Goal: Complete application form: Complete application form

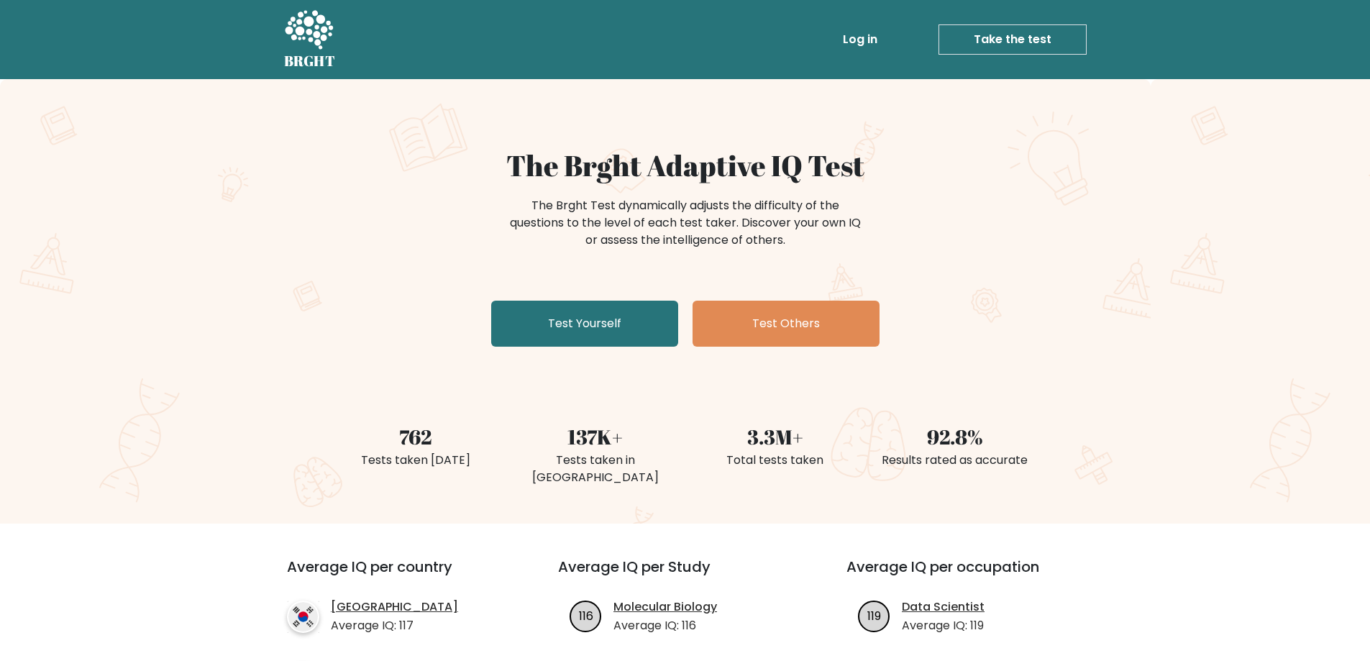
click at [631, 330] on link "Test Yourself" at bounding box center [584, 324] width 187 height 46
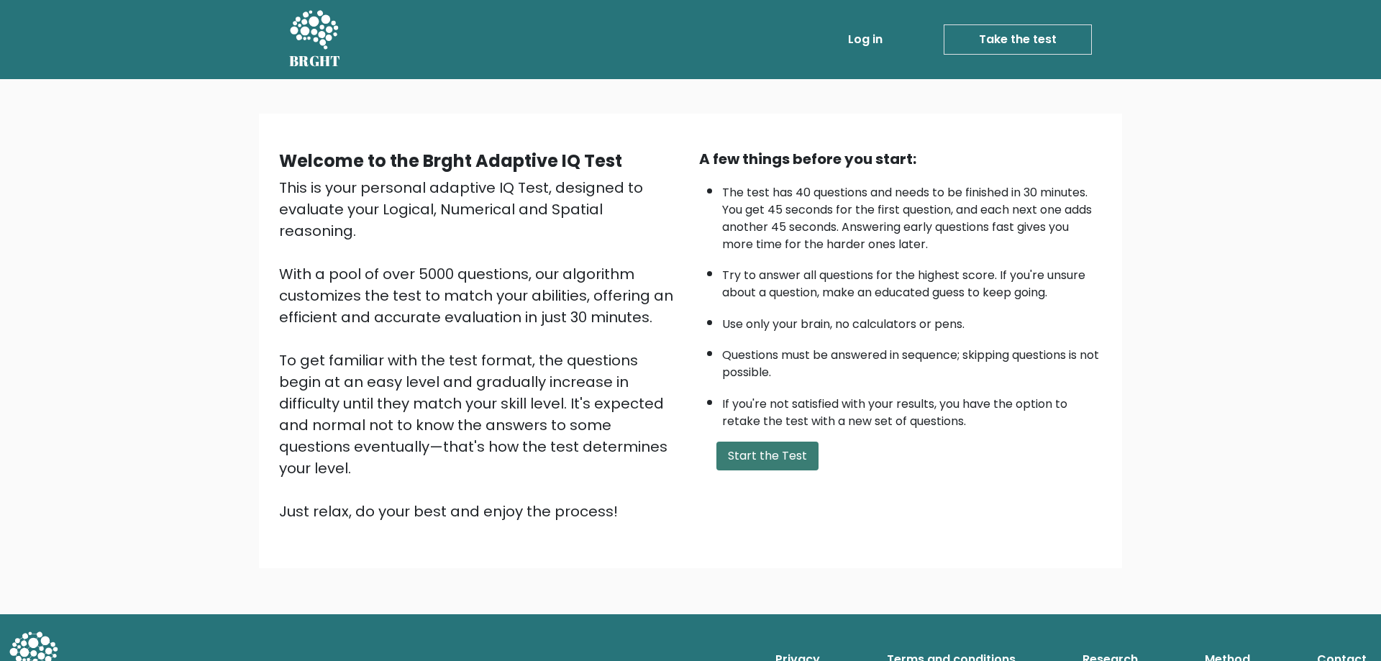
click at [790, 455] on button "Start the Test" at bounding box center [767, 456] width 102 height 29
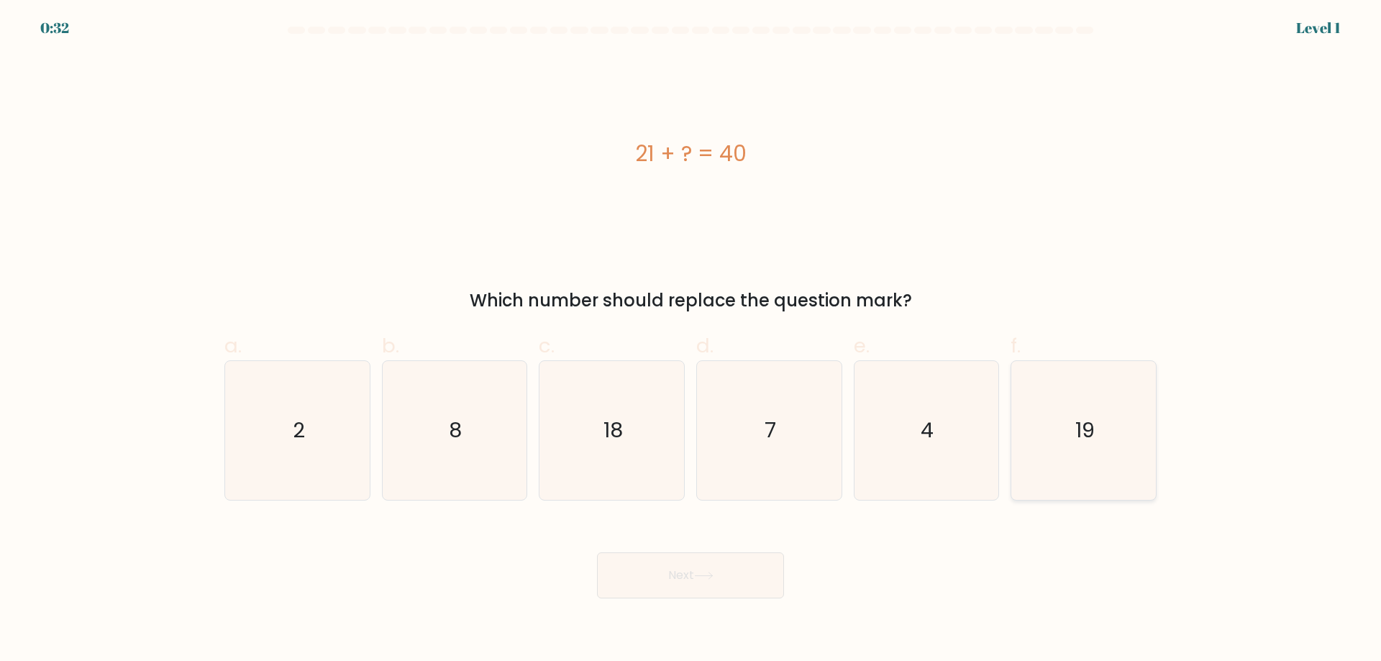
click at [1025, 442] on icon "19" at bounding box center [1083, 430] width 139 height 139
click at [691, 340] on input "f. 19" at bounding box center [690, 335] width 1 height 9
radio input "true"
click at [737, 577] on button "Next" at bounding box center [690, 575] width 187 height 46
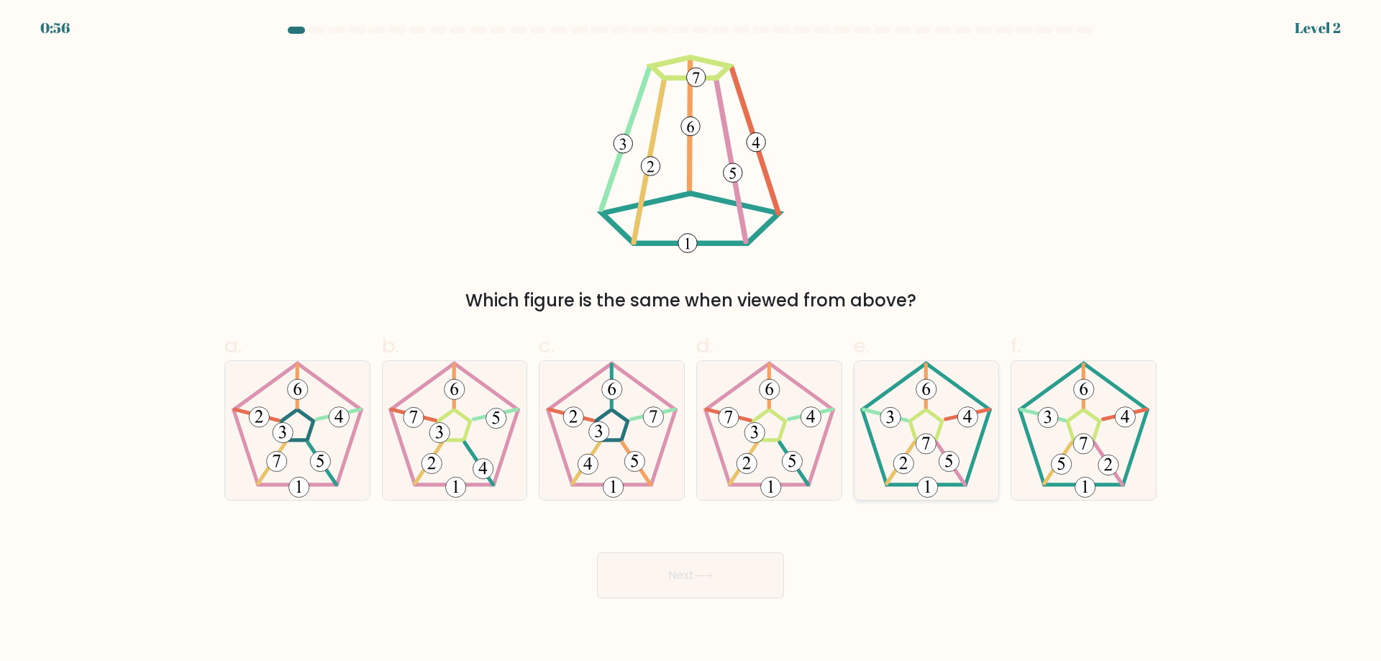
click at [961, 480] on 163 at bounding box center [951, 463] width 28 height 42
click at [691, 340] on input "e." at bounding box center [690, 335] width 1 height 9
radio input "true"
click at [759, 585] on button "Next" at bounding box center [690, 575] width 187 height 46
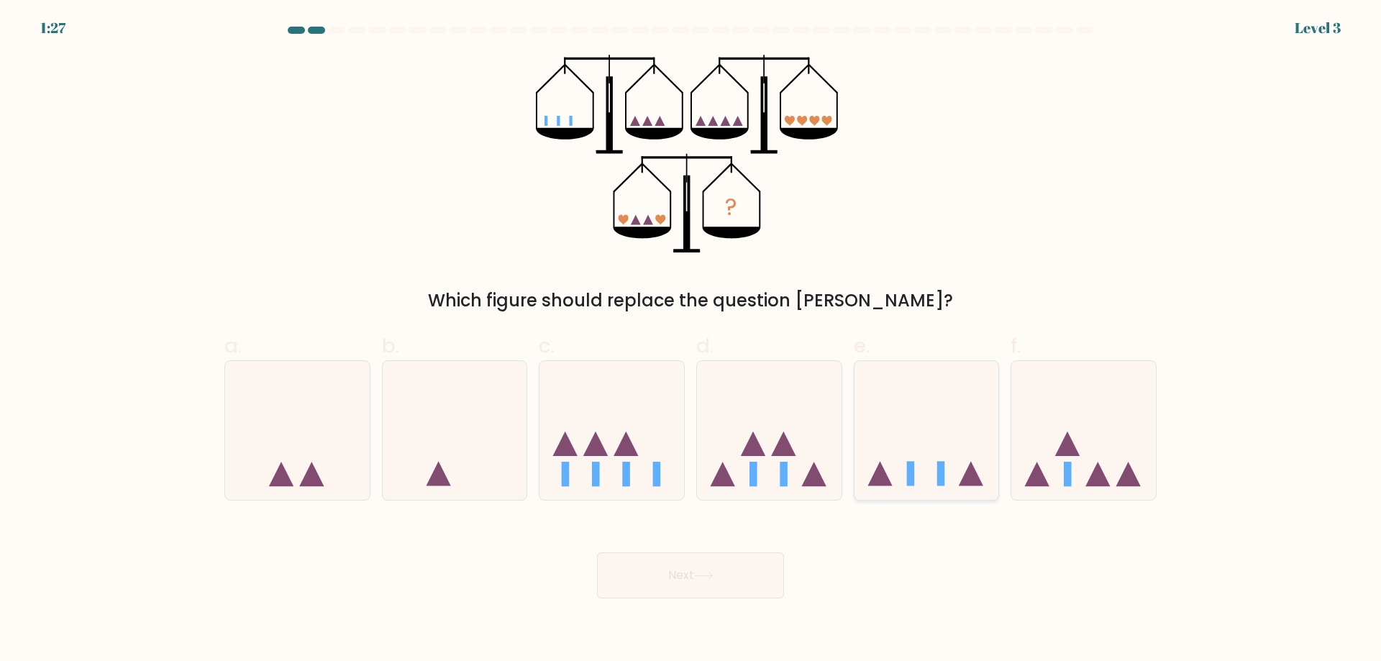
click at [915, 479] on icon at bounding box center [926, 429] width 145 height 119
click at [691, 340] on input "e." at bounding box center [690, 335] width 1 height 9
radio input "true"
click at [767, 592] on button "Next" at bounding box center [690, 575] width 187 height 46
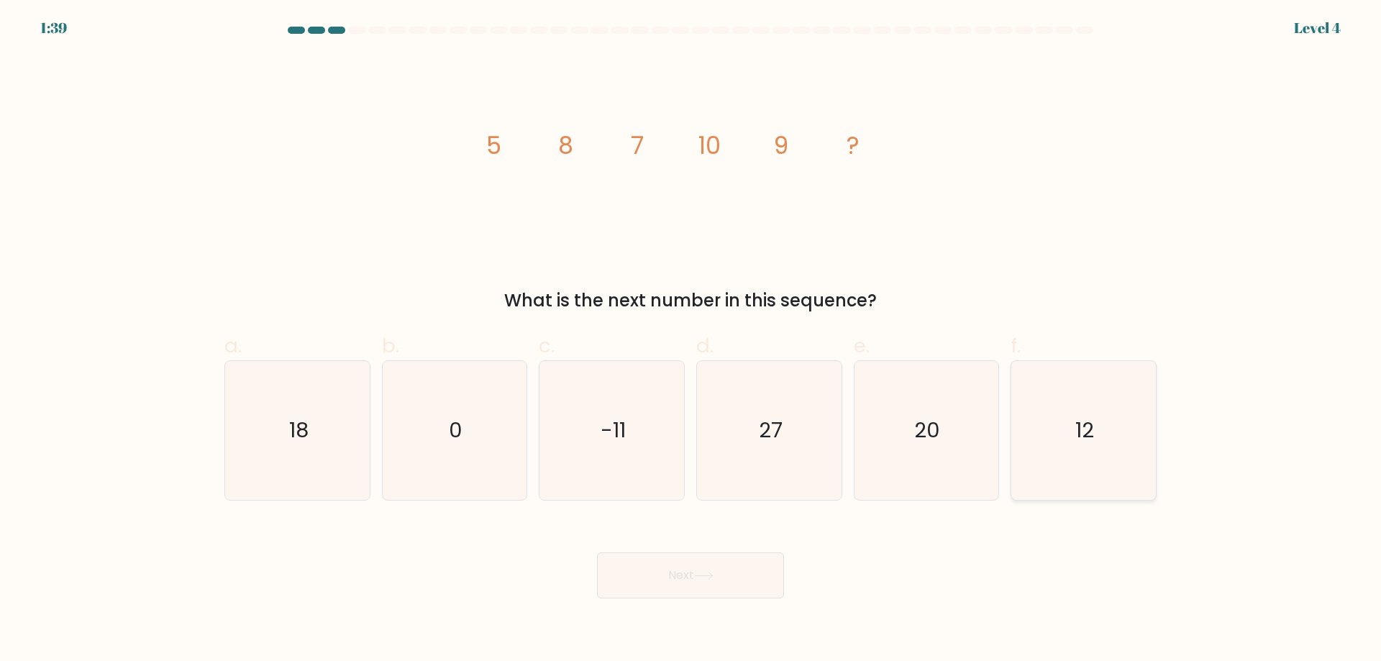
click at [1128, 478] on icon "12" at bounding box center [1083, 430] width 139 height 139
click at [691, 340] on input "f. 12" at bounding box center [690, 335] width 1 height 9
radio input "true"
click at [768, 578] on button "Next" at bounding box center [690, 575] width 187 height 46
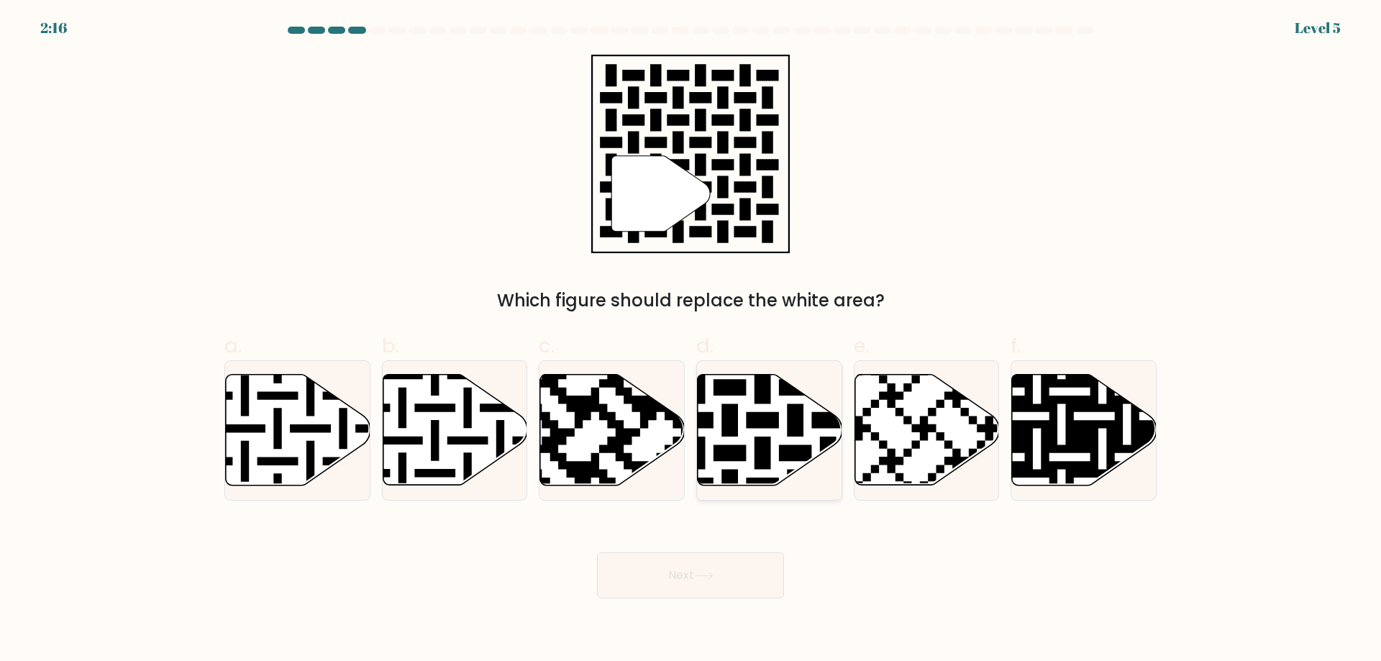
click at [731, 430] on icon at bounding box center [811, 371] width 262 height 262
click at [691, 340] on input "d." at bounding box center [690, 335] width 1 height 9
radio input "true"
click at [703, 568] on button "Next" at bounding box center [690, 575] width 187 height 46
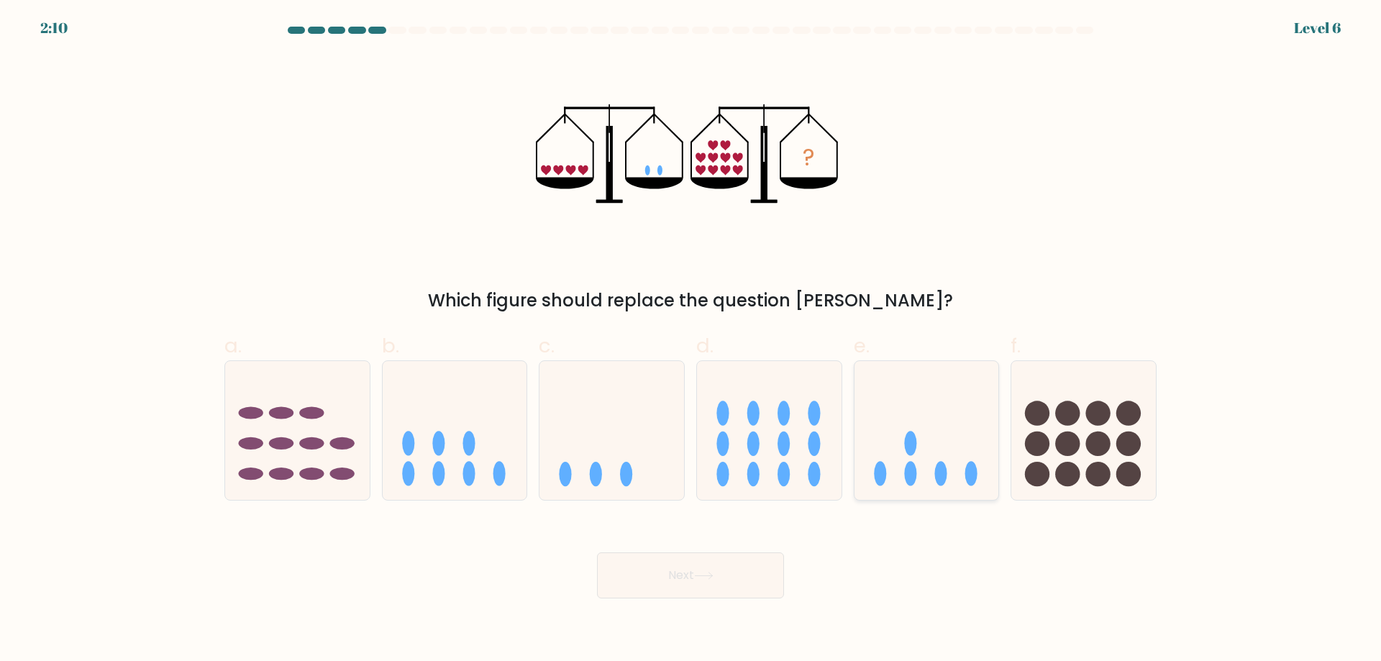
drag, startPoint x: 966, startPoint y: 443, endPoint x: 954, endPoint y: 449, distance: 13.5
click at [964, 443] on icon at bounding box center [926, 429] width 145 height 119
click at [691, 340] on input "e." at bounding box center [690, 335] width 1 height 9
radio input "true"
click at [652, 560] on button "Next" at bounding box center [690, 575] width 187 height 46
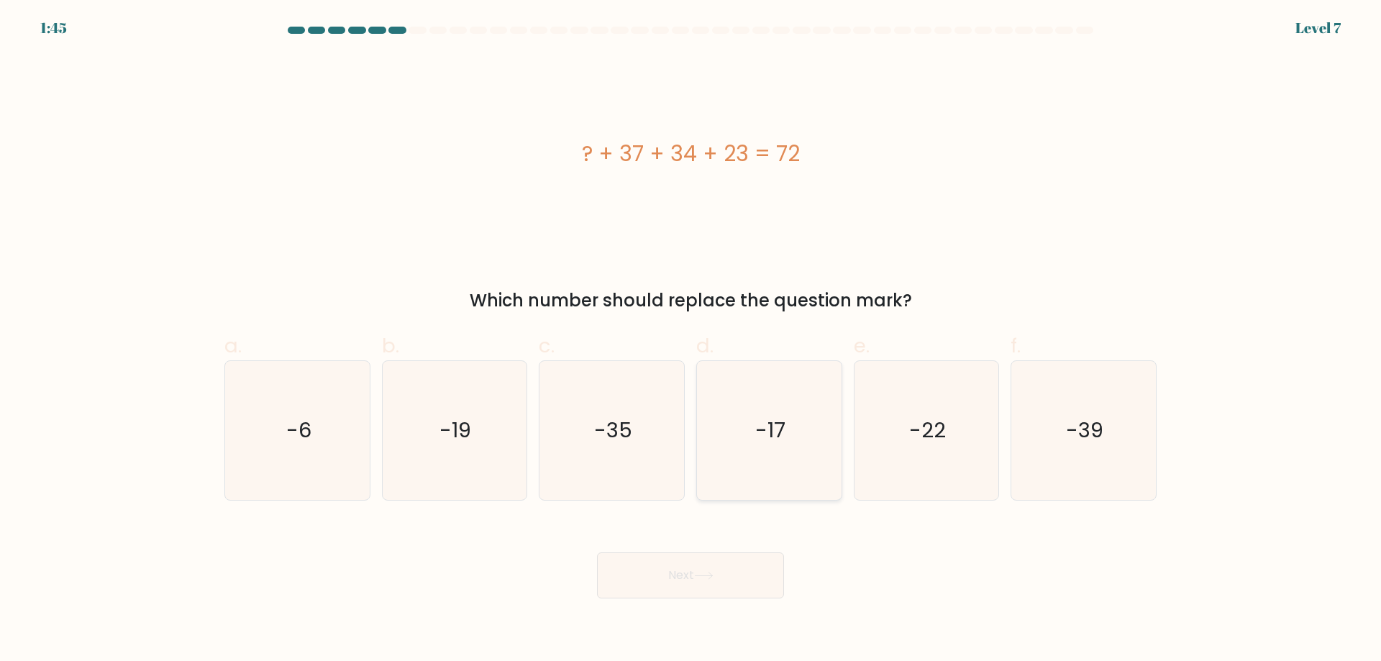
click at [775, 396] on icon "-17" at bounding box center [769, 430] width 139 height 139
click at [691, 340] on input "d. -17" at bounding box center [690, 335] width 1 height 9
radio input "true"
click at [696, 567] on button "Next" at bounding box center [690, 575] width 187 height 46
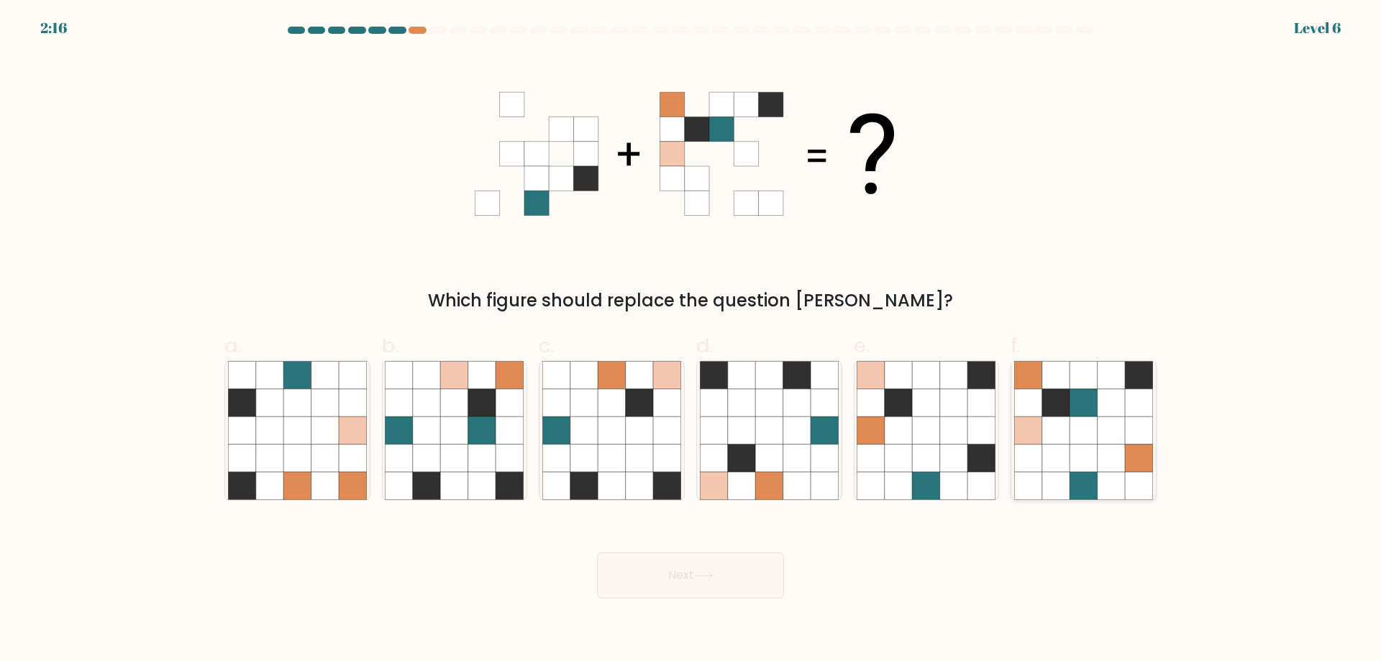
click at [1091, 427] on icon at bounding box center [1082, 429] width 27 height 27
click at [691, 340] on input "f." at bounding box center [690, 335] width 1 height 9
radio input "true"
click at [524, 423] on icon at bounding box center [509, 429] width 27 height 27
click at [690, 340] on input "b." at bounding box center [690, 335] width 1 height 9
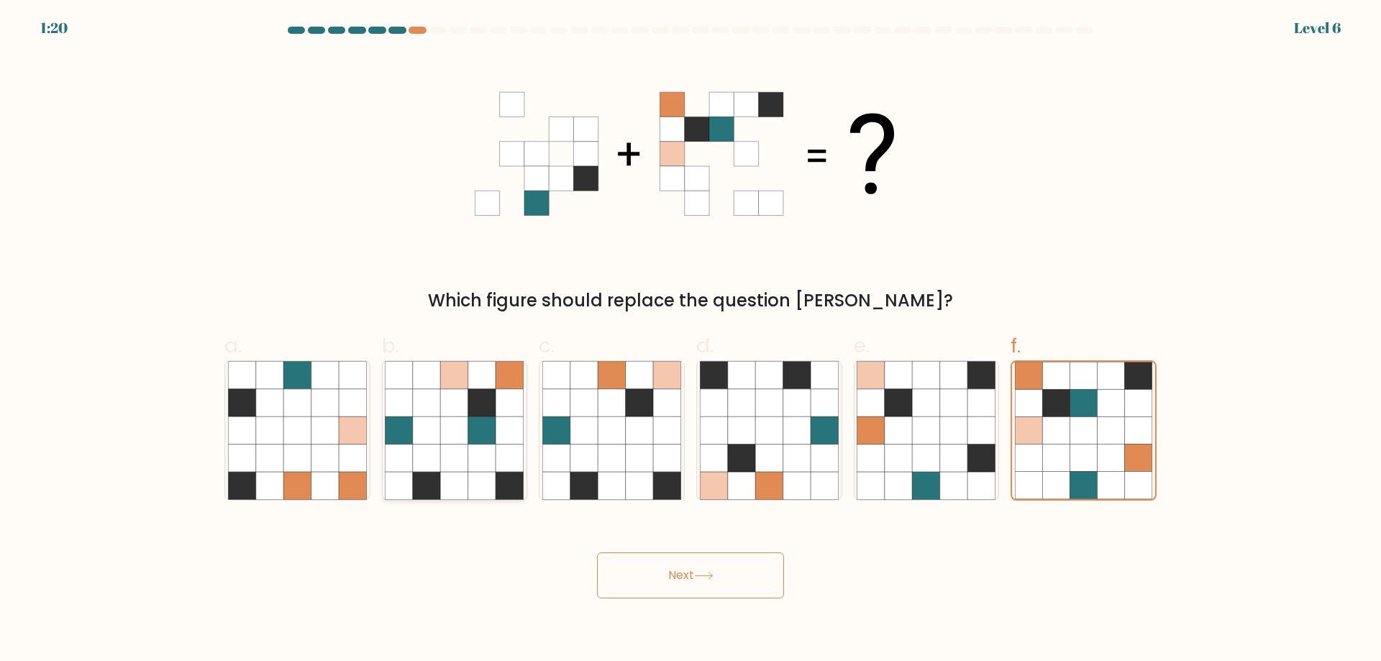
radio input "true"
click at [646, 591] on button "Next" at bounding box center [690, 575] width 187 height 46
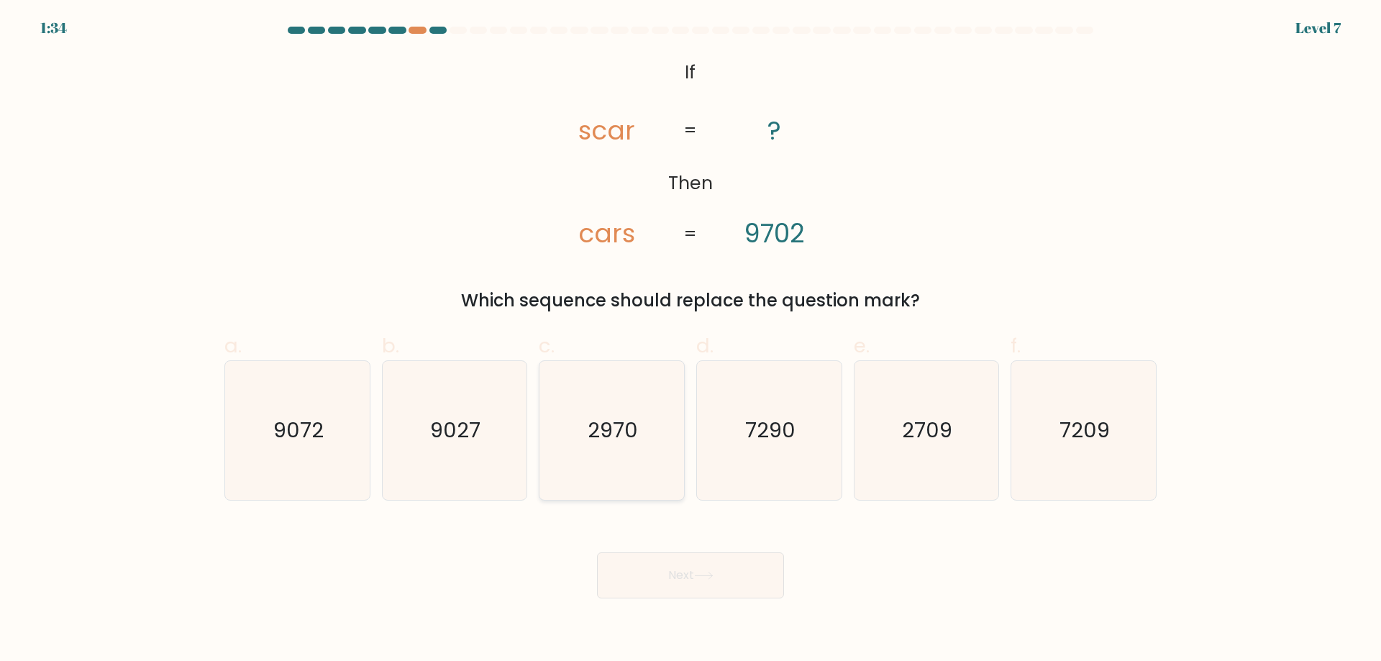
click at [613, 432] on text "2970" at bounding box center [613, 430] width 50 height 29
click at [690, 340] on input "c. 2970" at bounding box center [690, 335] width 1 height 9
radio input "true"
click at [670, 571] on button "Next" at bounding box center [690, 575] width 187 height 46
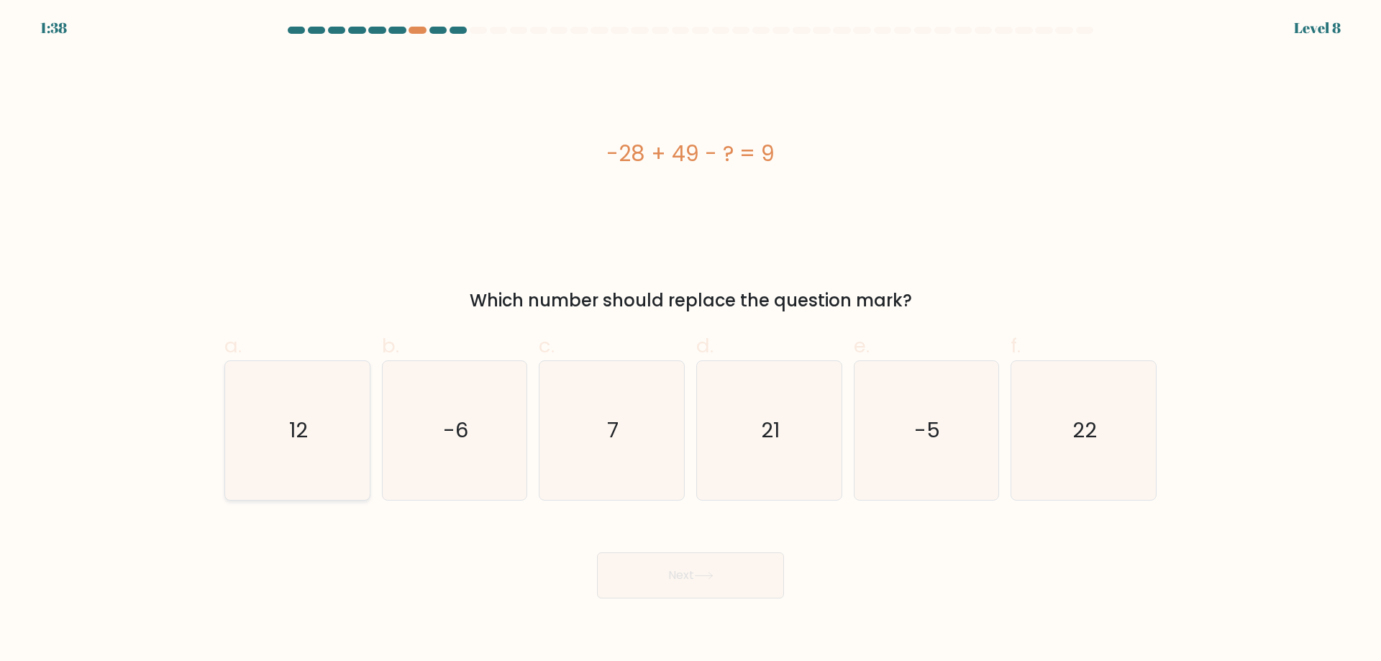
click at [254, 457] on icon "12" at bounding box center [297, 430] width 139 height 139
click at [690, 340] on input "a. 12" at bounding box center [690, 335] width 1 height 9
radio input "true"
click at [629, 582] on button "Next" at bounding box center [690, 575] width 187 height 46
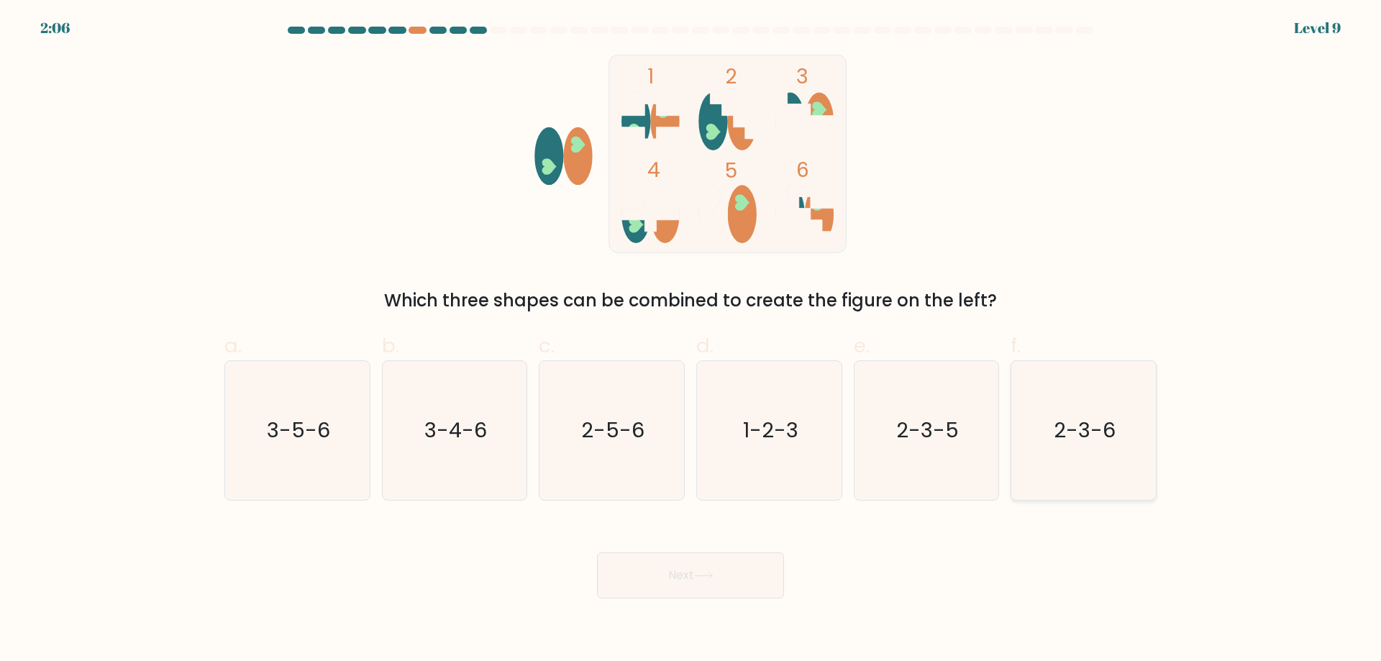
click at [1072, 462] on icon "2-3-6" at bounding box center [1083, 430] width 139 height 139
click at [691, 340] on input "f. 2-3-6" at bounding box center [690, 335] width 1 height 9
radio input "true"
click at [692, 558] on button "Next" at bounding box center [690, 575] width 187 height 46
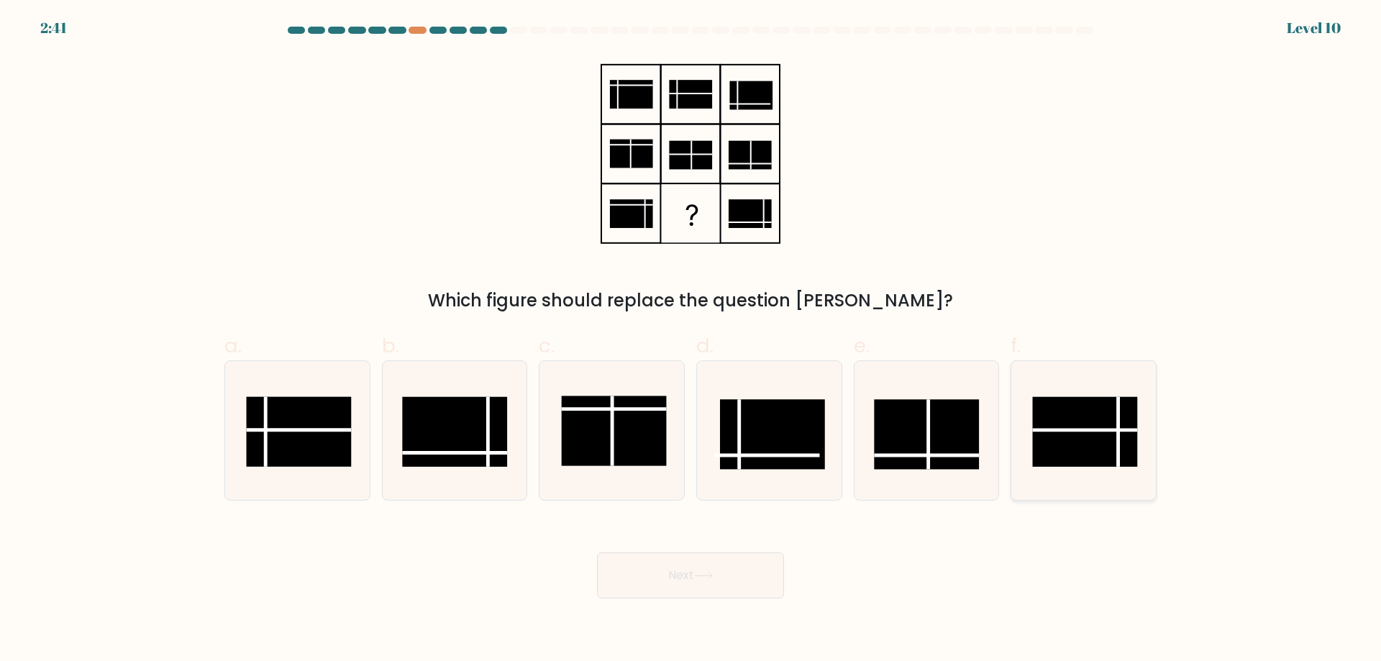
click at [1110, 430] on line at bounding box center [1085, 430] width 105 height 0
click at [691, 340] on input "f." at bounding box center [690, 335] width 1 height 9
radio input "true"
click at [653, 594] on button "Next" at bounding box center [690, 575] width 187 height 46
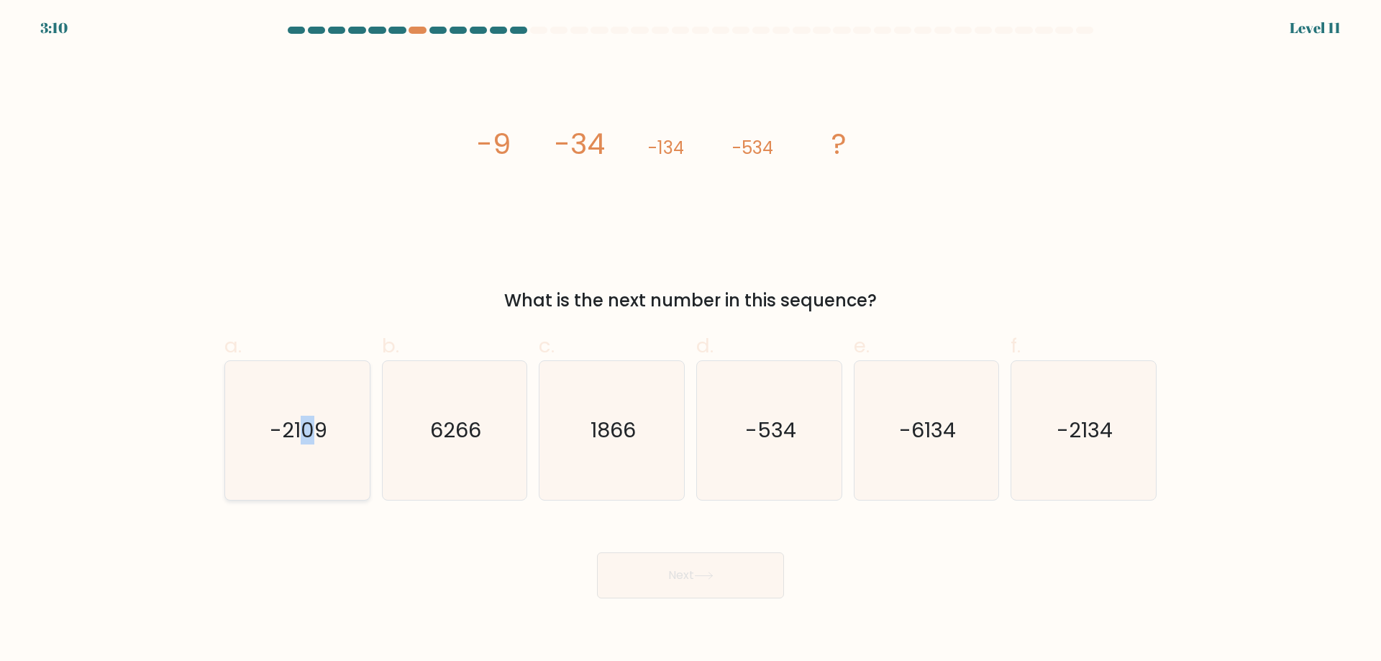
drag, startPoint x: 314, startPoint y: 470, endPoint x: 301, endPoint y: 475, distance: 13.5
click at [301, 475] on icon "-2109" at bounding box center [297, 430] width 139 height 139
click at [332, 496] on icon "-2109" at bounding box center [297, 430] width 139 height 139
click at [690, 340] on input "a. -2109" at bounding box center [690, 335] width 1 height 9
radio input "true"
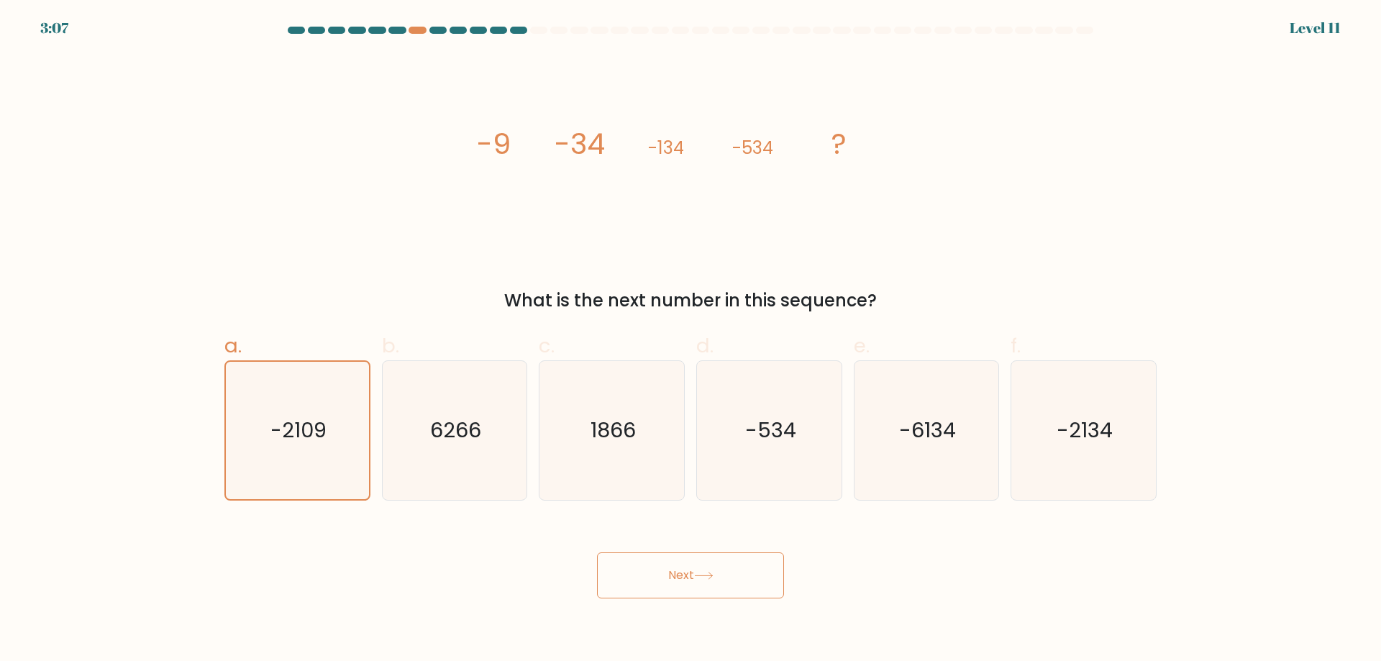
click at [636, 588] on button "Next" at bounding box center [690, 575] width 187 height 46
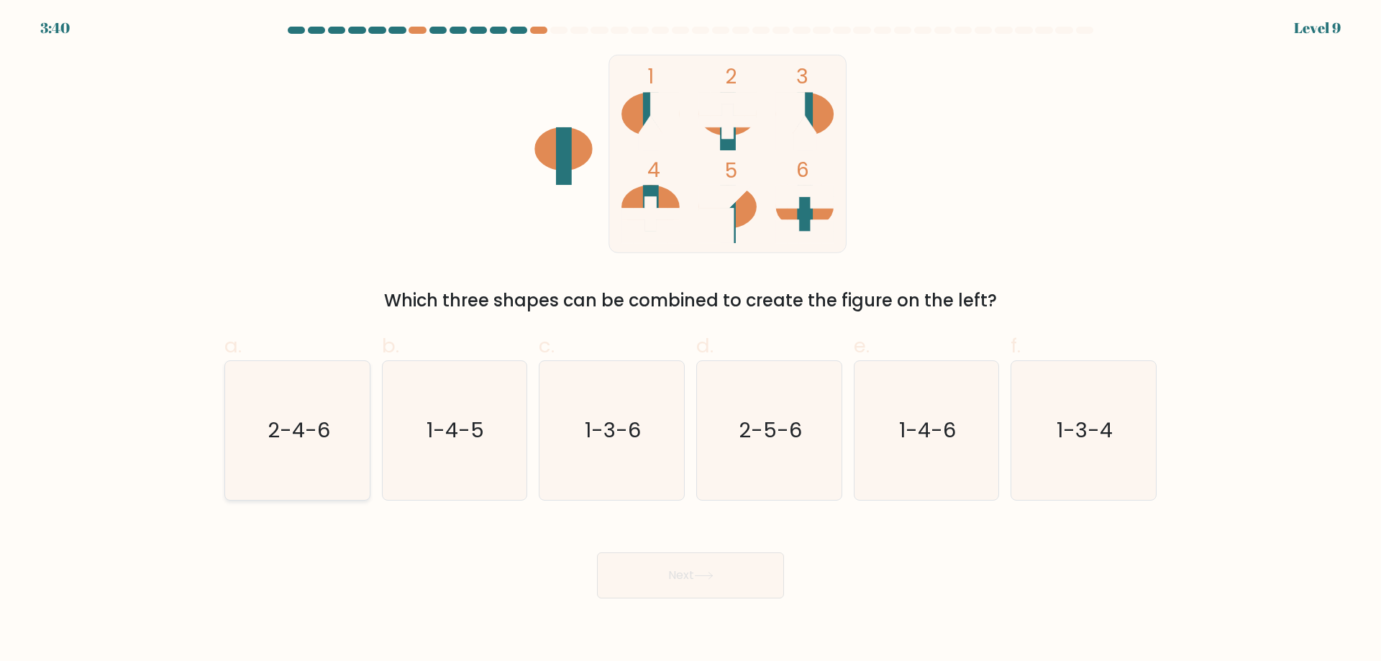
click at [327, 442] on text "2-4-6" at bounding box center [299, 430] width 63 height 29
click at [690, 340] on input "a. 2-4-6" at bounding box center [690, 335] width 1 height 9
radio input "true"
click at [675, 583] on button "Next" at bounding box center [690, 575] width 187 height 46
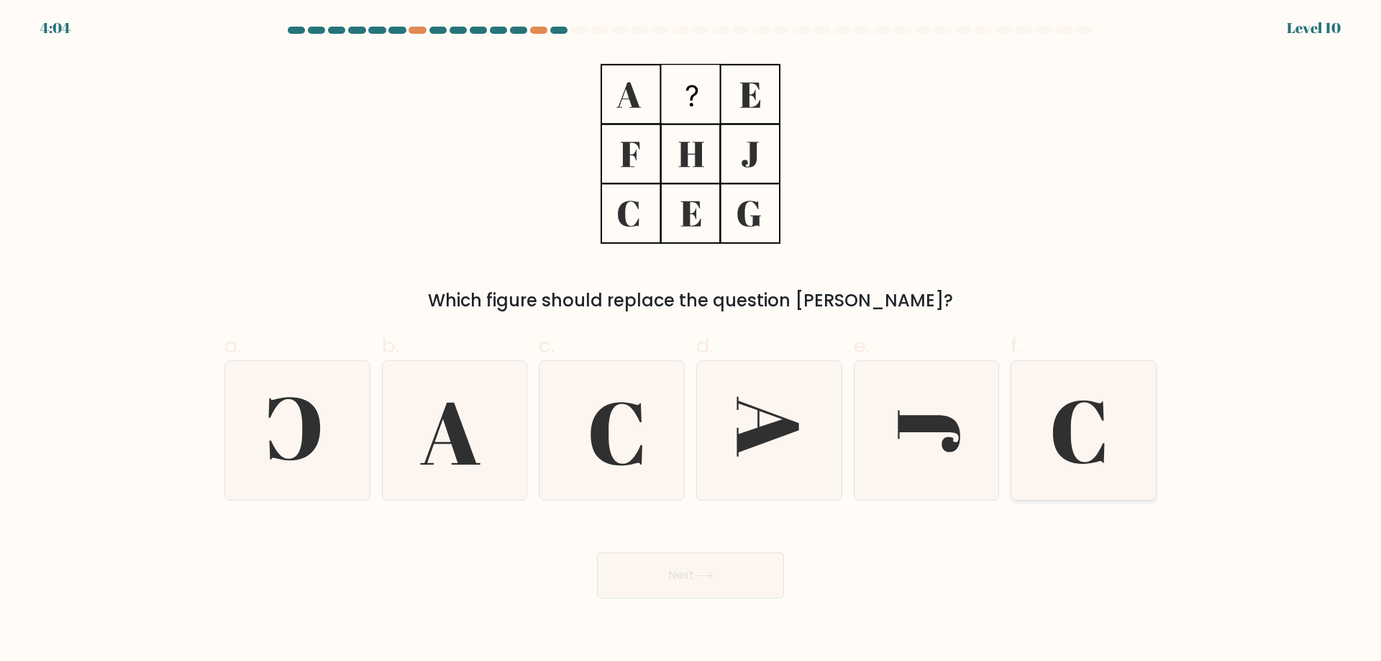
click at [1059, 471] on icon at bounding box center [1083, 430] width 139 height 139
click at [691, 340] on input "f." at bounding box center [690, 335] width 1 height 9
radio input "true"
click at [752, 588] on button "Next" at bounding box center [690, 575] width 187 height 46
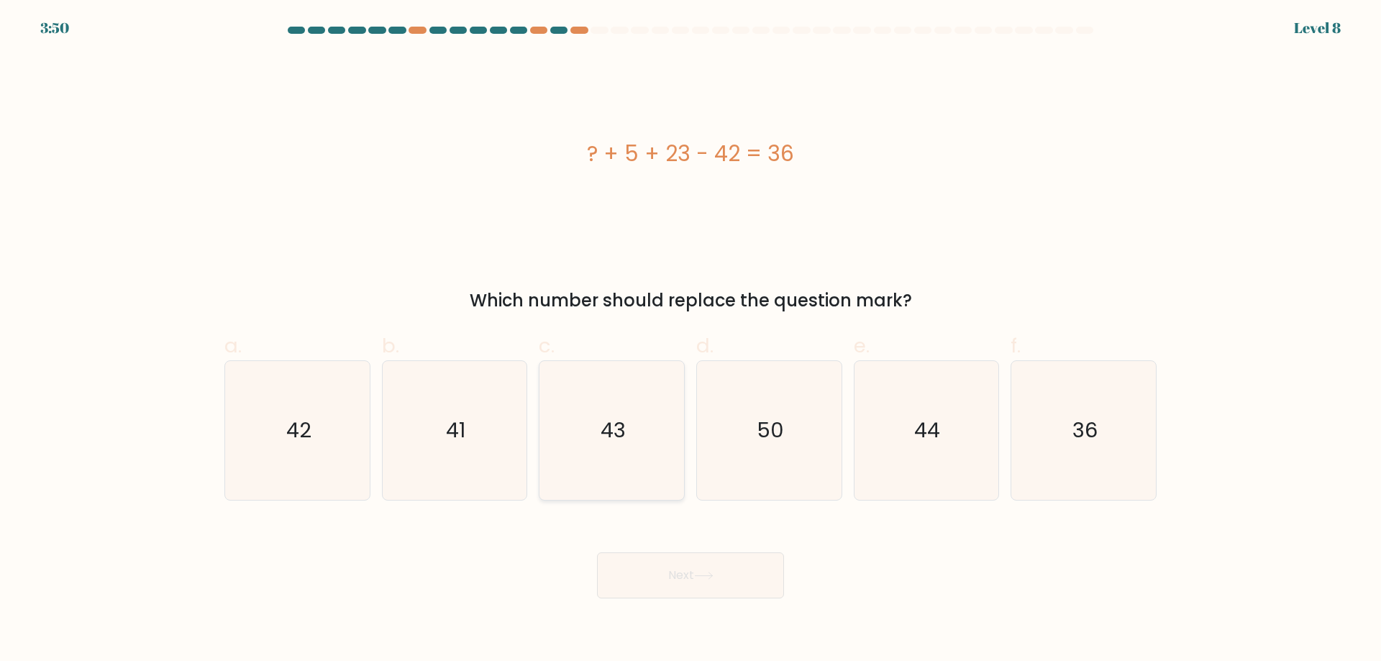
click at [561, 457] on icon "43" at bounding box center [611, 430] width 139 height 139
click at [690, 340] on input "c. 43" at bounding box center [690, 335] width 1 height 9
radio input "true"
click at [804, 455] on icon "50" at bounding box center [769, 430] width 139 height 139
click at [691, 340] on input "d. 50" at bounding box center [690, 335] width 1 height 9
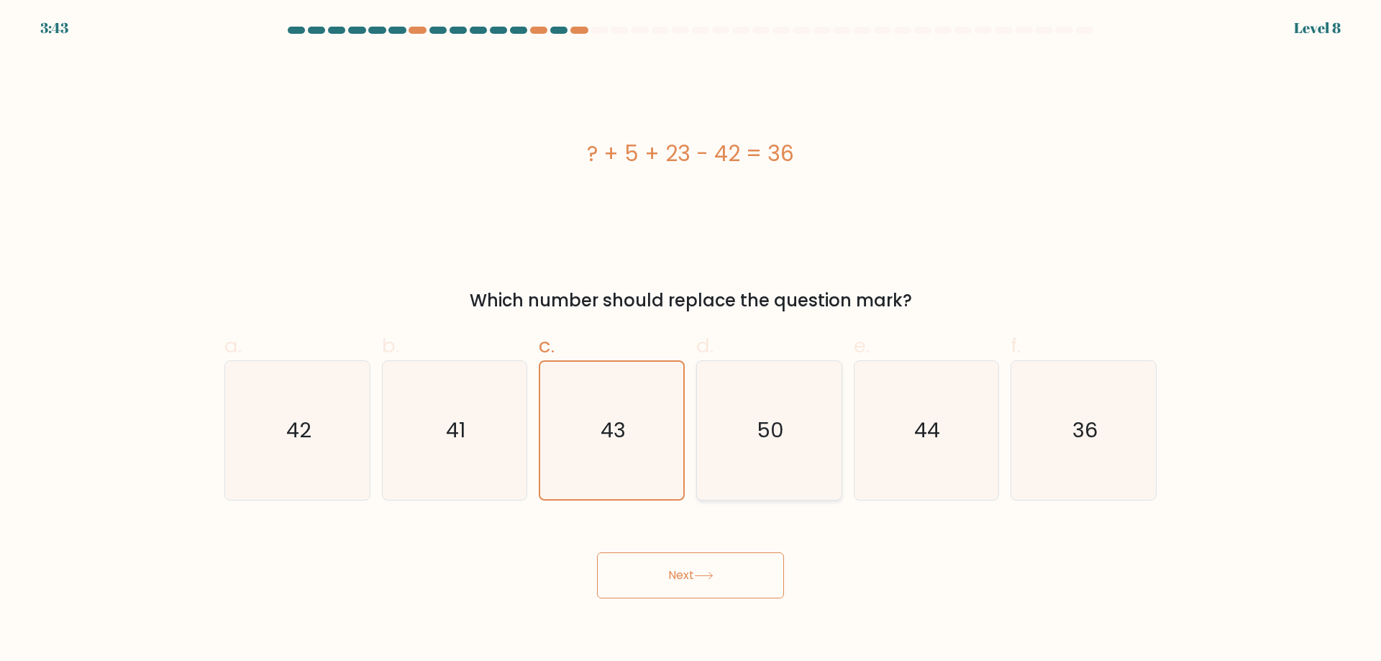
radio input "true"
click at [760, 565] on button "Next" at bounding box center [690, 575] width 187 height 46
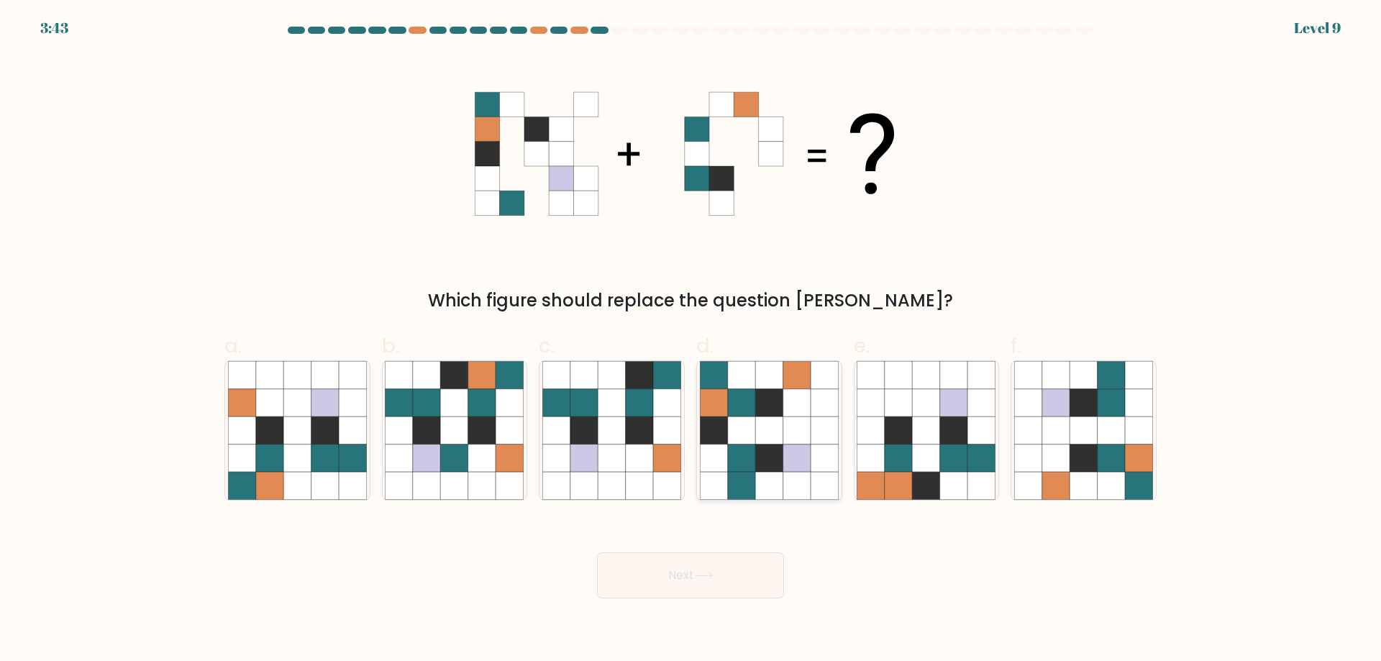
click at [806, 444] on icon at bounding box center [796, 457] width 27 height 27
click at [691, 340] on input "d." at bounding box center [690, 335] width 1 height 9
radio input "true"
click at [720, 579] on button "Next" at bounding box center [690, 575] width 187 height 46
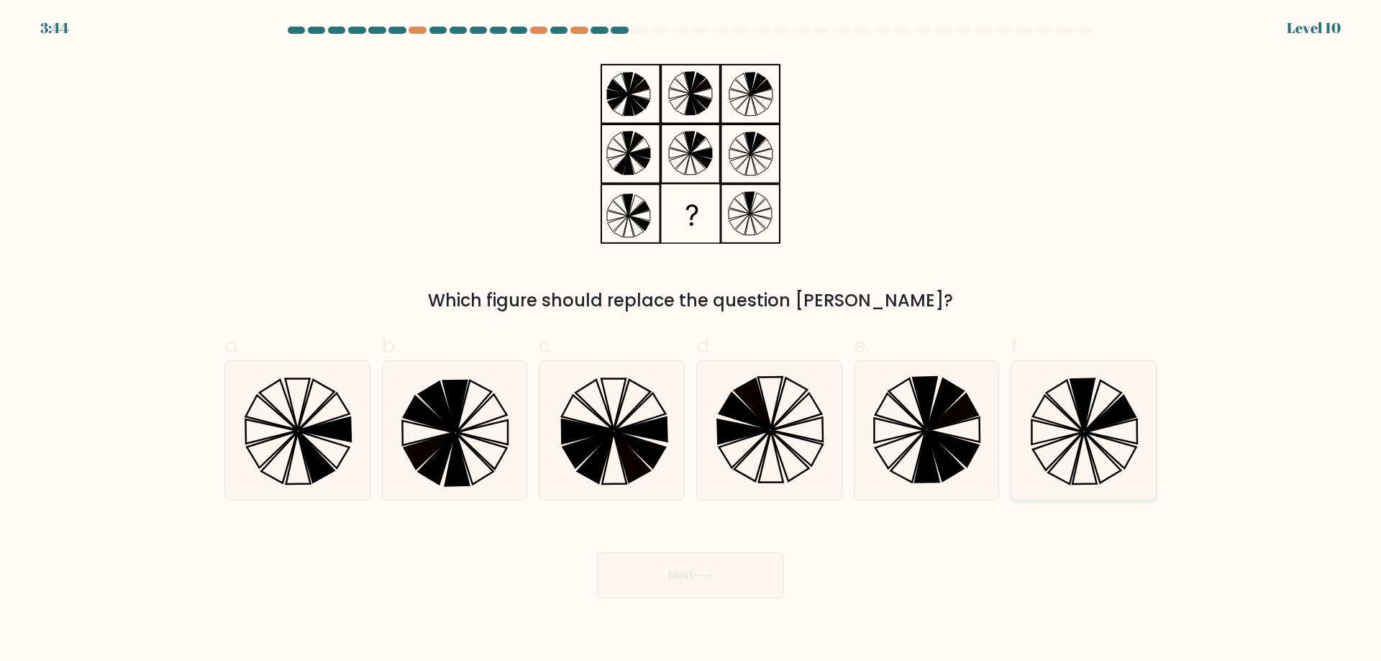
click at [1095, 442] on icon at bounding box center [1110, 450] width 50 height 36
click at [691, 340] on input "f." at bounding box center [690, 335] width 1 height 9
radio input "true"
click at [675, 583] on button "Next" at bounding box center [690, 575] width 187 height 46
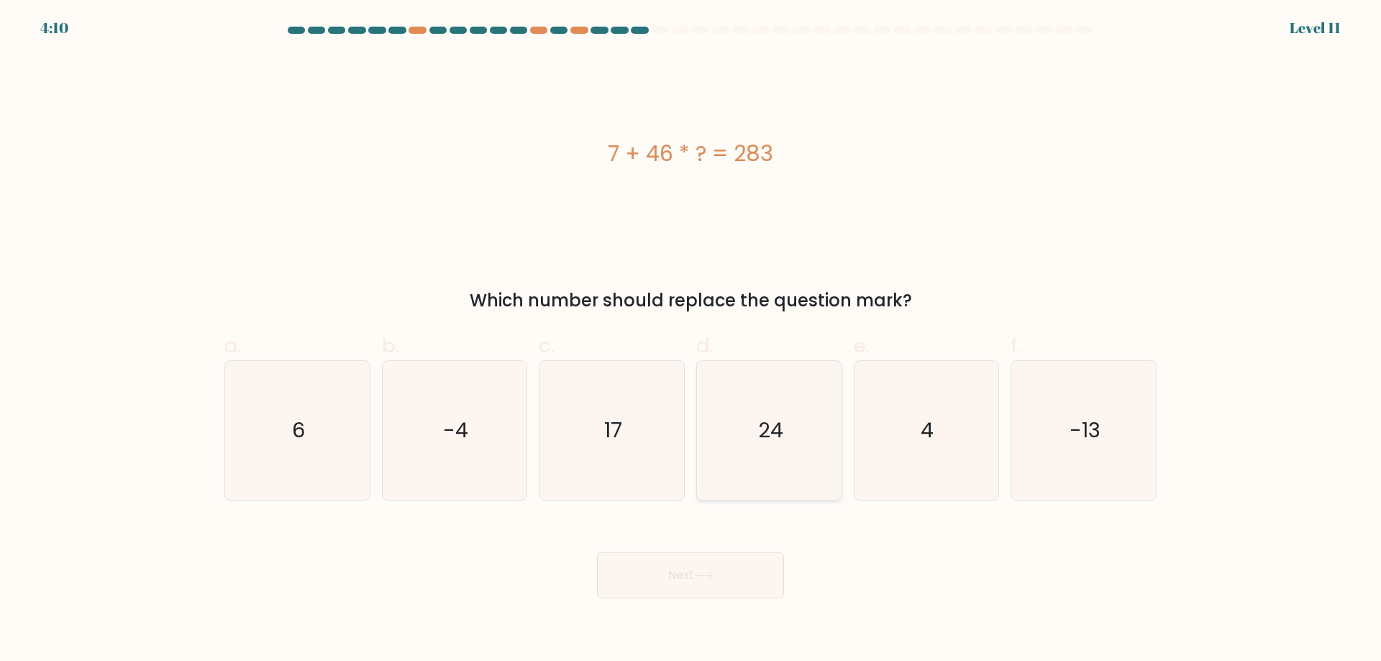
click at [702, 434] on icon "24" at bounding box center [769, 430] width 139 height 139
click at [691, 340] on input "d. 24" at bounding box center [690, 335] width 1 height 9
radio input "true"
click at [713, 567] on button "Next" at bounding box center [690, 575] width 187 height 46
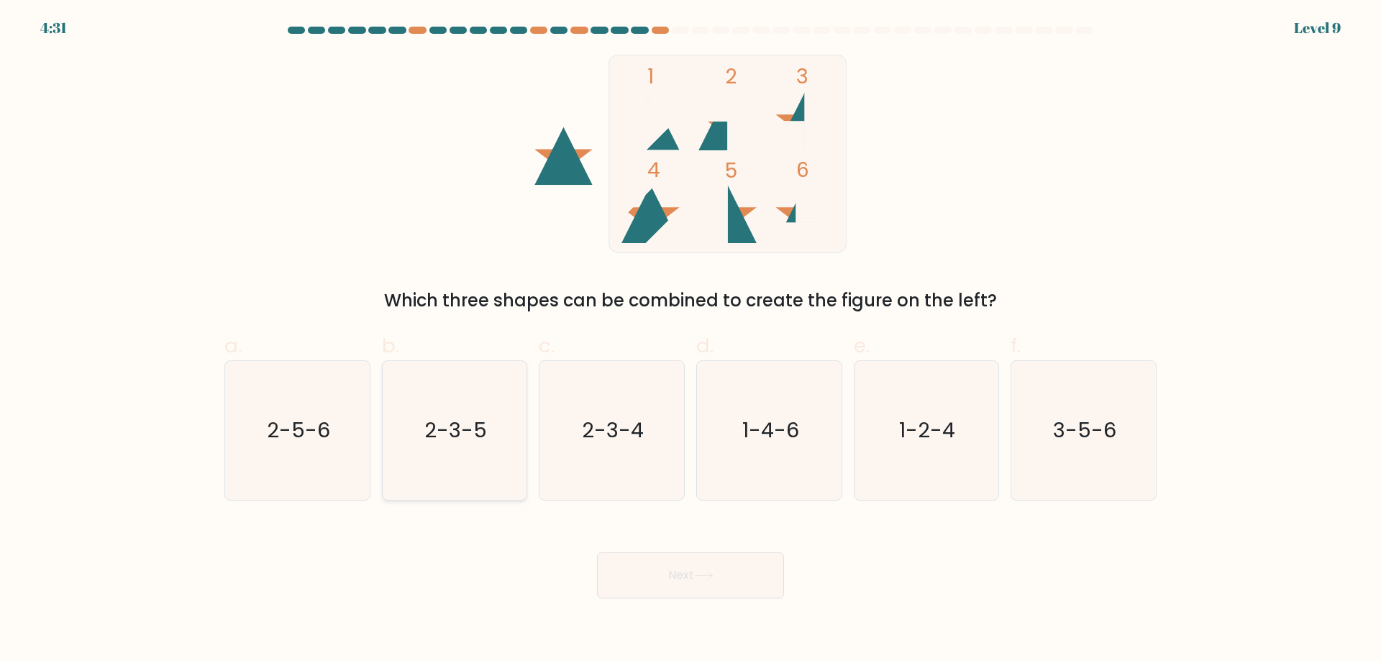
click at [489, 429] on icon "2-3-5" at bounding box center [454, 430] width 139 height 139
click at [690, 340] on input "b. 2-3-5" at bounding box center [690, 335] width 1 height 9
radio input "true"
click at [661, 601] on body "4:30 Level 9" at bounding box center [690, 330] width 1381 height 661
click at [655, 588] on button "Next" at bounding box center [690, 575] width 187 height 46
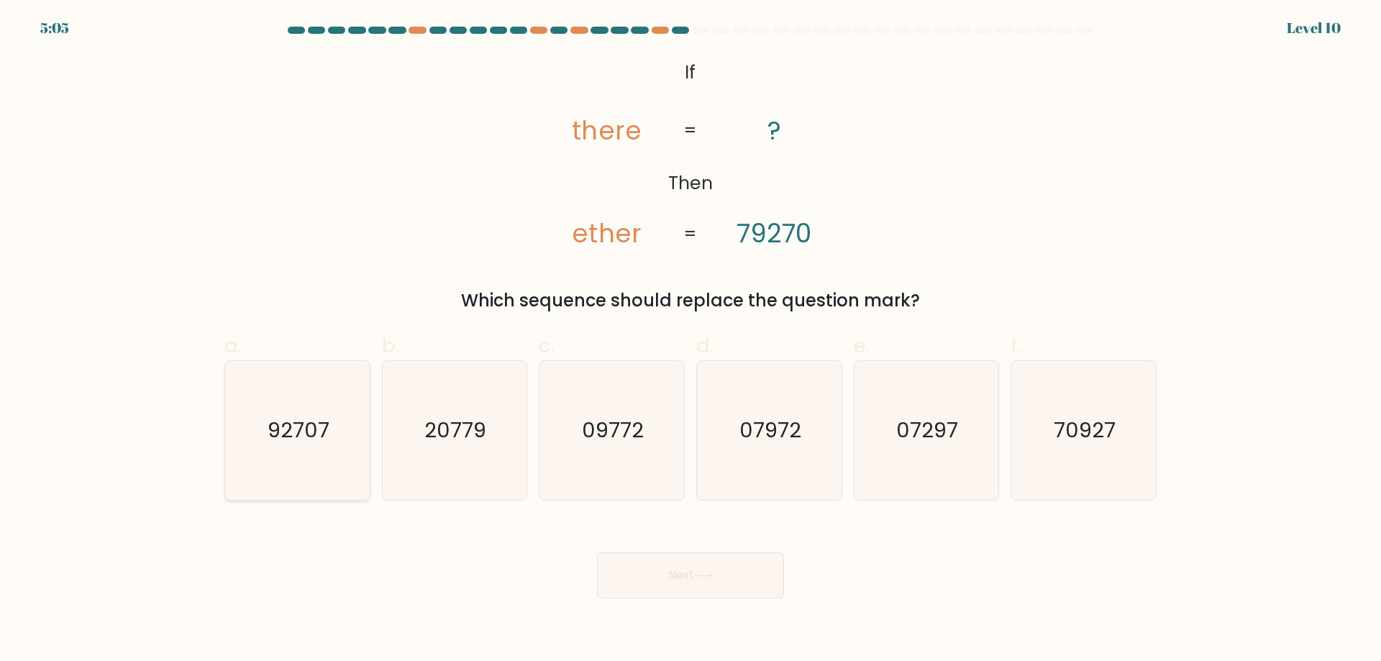
drag, startPoint x: 293, startPoint y: 429, endPoint x: 293, endPoint y: 420, distance: 8.6
click at [293, 420] on text "92707" at bounding box center [299, 430] width 62 height 29
click at [690, 340] on input "a. 92707" at bounding box center [690, 335] width 1 height 9
radio input "true"
click at [634, 589] on button "Next" at bounding box center [690, 575] width 187 height 46
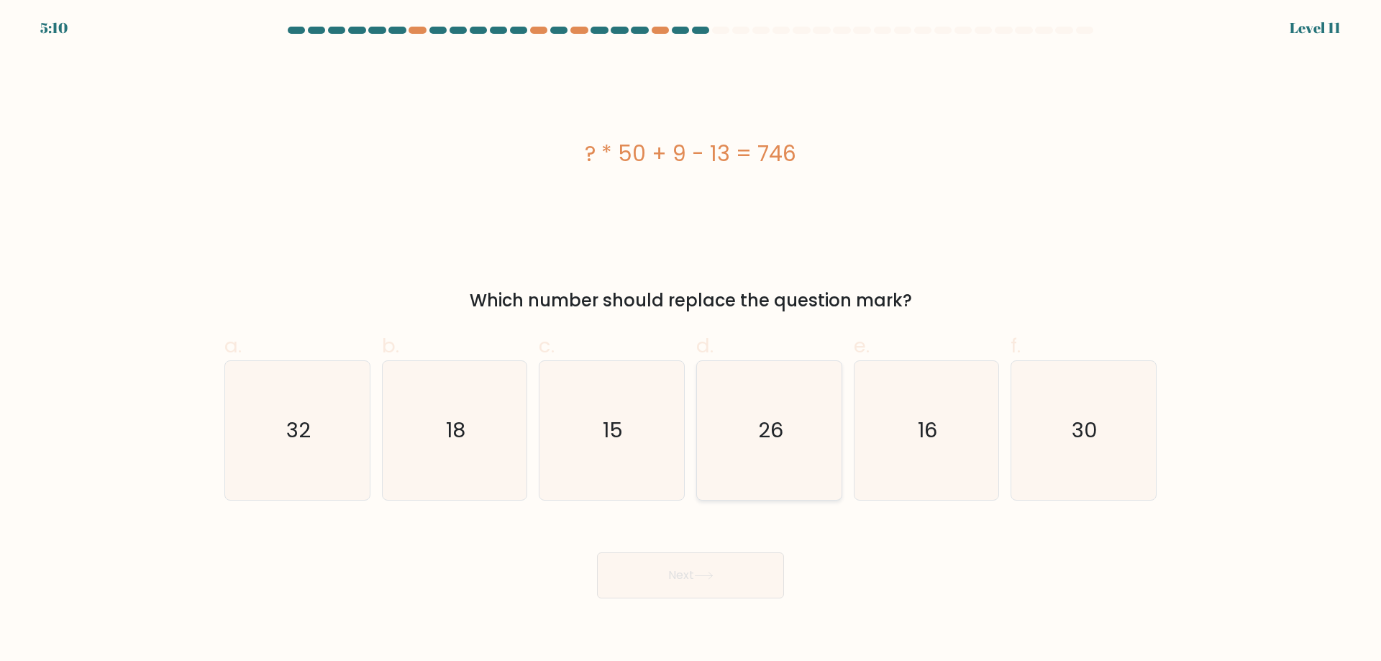
click at [803, 429] on icon "26" at bounding box center [769, 430] width 139 height 139
click at [691, 340] on input "d. 26" at bounding box center [690, 335] width 1 height 9
radio input "true"
click at [674, 584] on button "Next" at bounding box center [690, 575] width 187 height 46
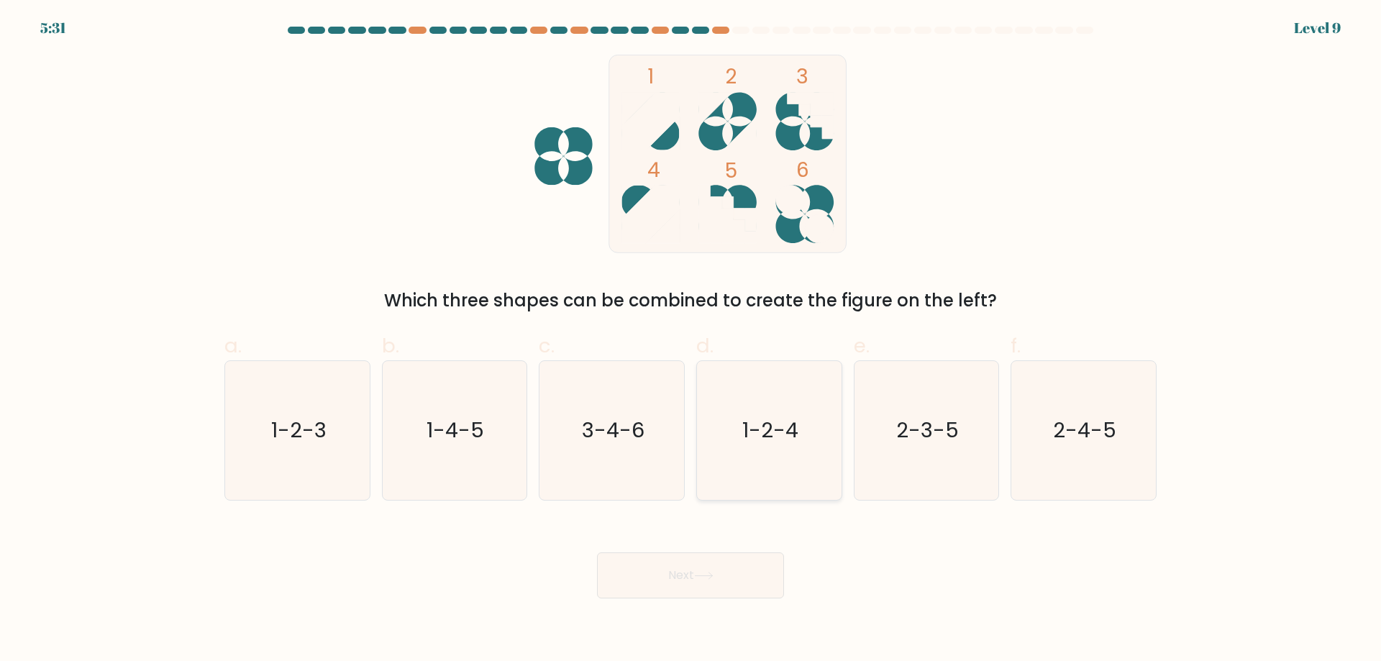
click at [759, 417] on text "1-2-4" at bounding box center [770, 430] width 56 height 29
click at [691, 340] on input "d. 1-2-4" at bounding box center [690, 335] width 1 height 9
radio input "true"
click at [744, 570] on button "Next" at bounding box center [690, 575] width 187 height 46
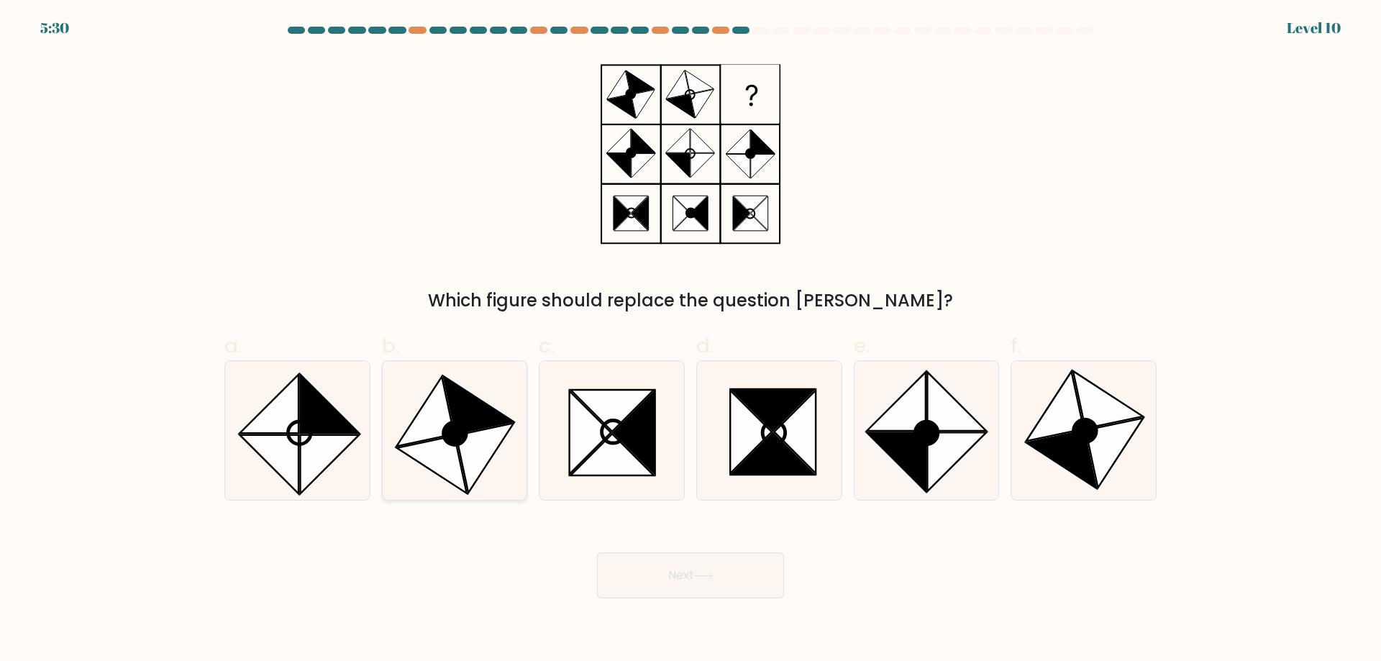
click at [452, 434] on icon at bounding box center [455, 433] width 23 height 23
click at [690, 340] on input "b." at bounding box center [690, 335] width 1 height 9
radio input "true"
click at [1131, 451] on icon at bounding box center [1083, 430] width 139 height 139
click at [691, 340] on input "f." at bounding box center [690, 335] width 1 height 9
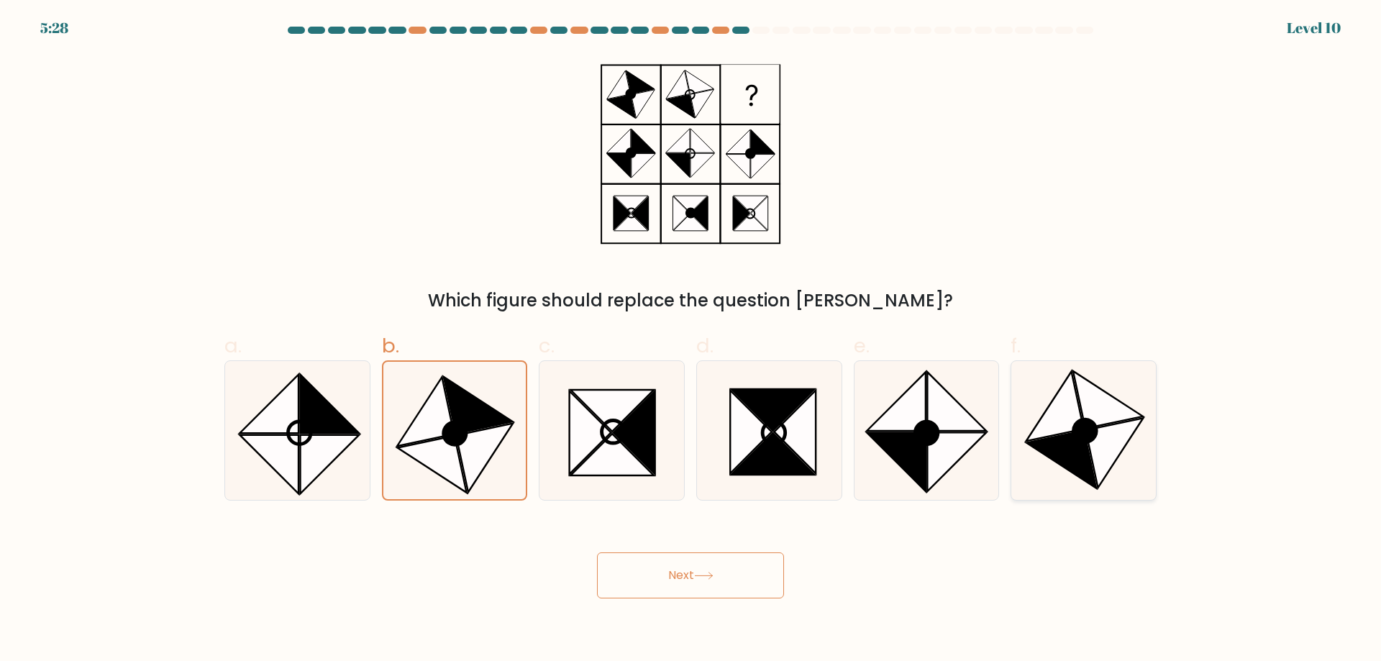
radio input "true"
click at [461, 401] on icon at bounding box center [479, 405] width 70 height 58
click at [690, 340] on input "b." at bounding box center [690, 335] width 1 height 9
radio input "true"
click at [629, 570] on button "Next" at bounding box center [690, 575] width 187 height 46
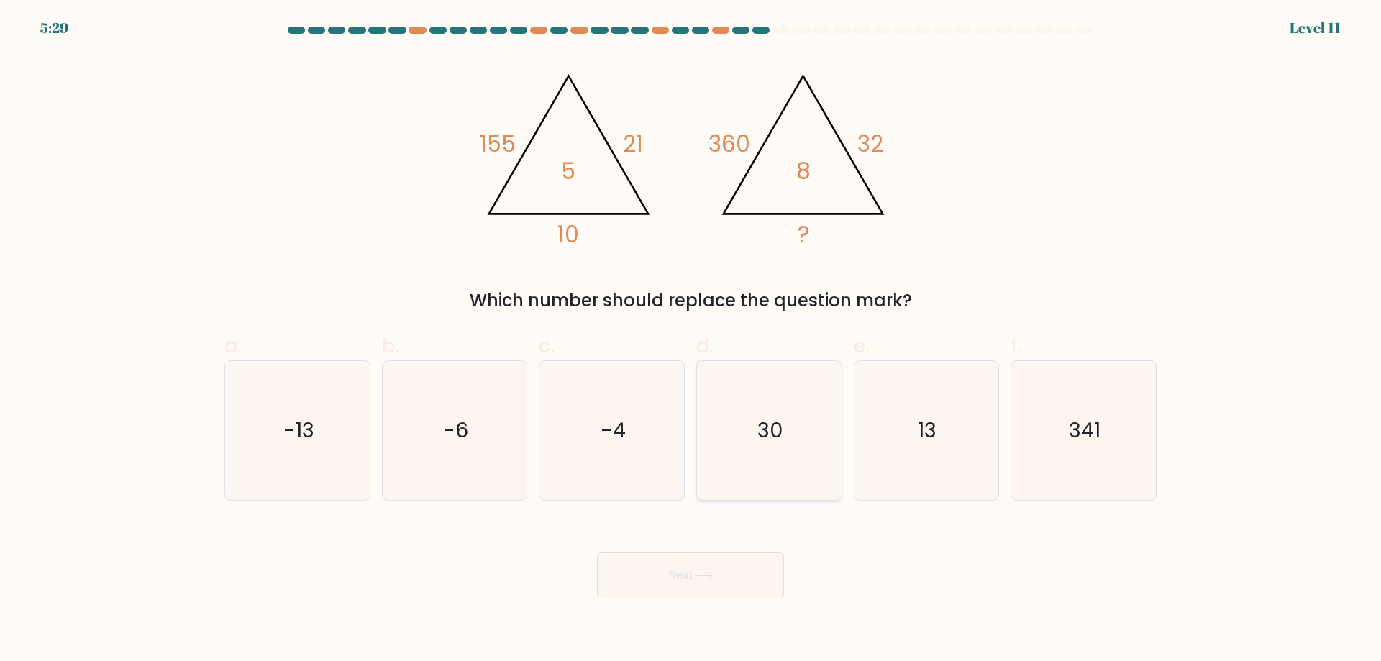
click at [812, 454] on icon "30" at bounding box center [769, 430] width 139 height 139
click at [691, 340] on input "d. 30" at bounding box center [690, 335] width 1 height 9
radio input "true"
click at [665, 589] on button "Next" at bounding box center [690, 575] width 187 height 46
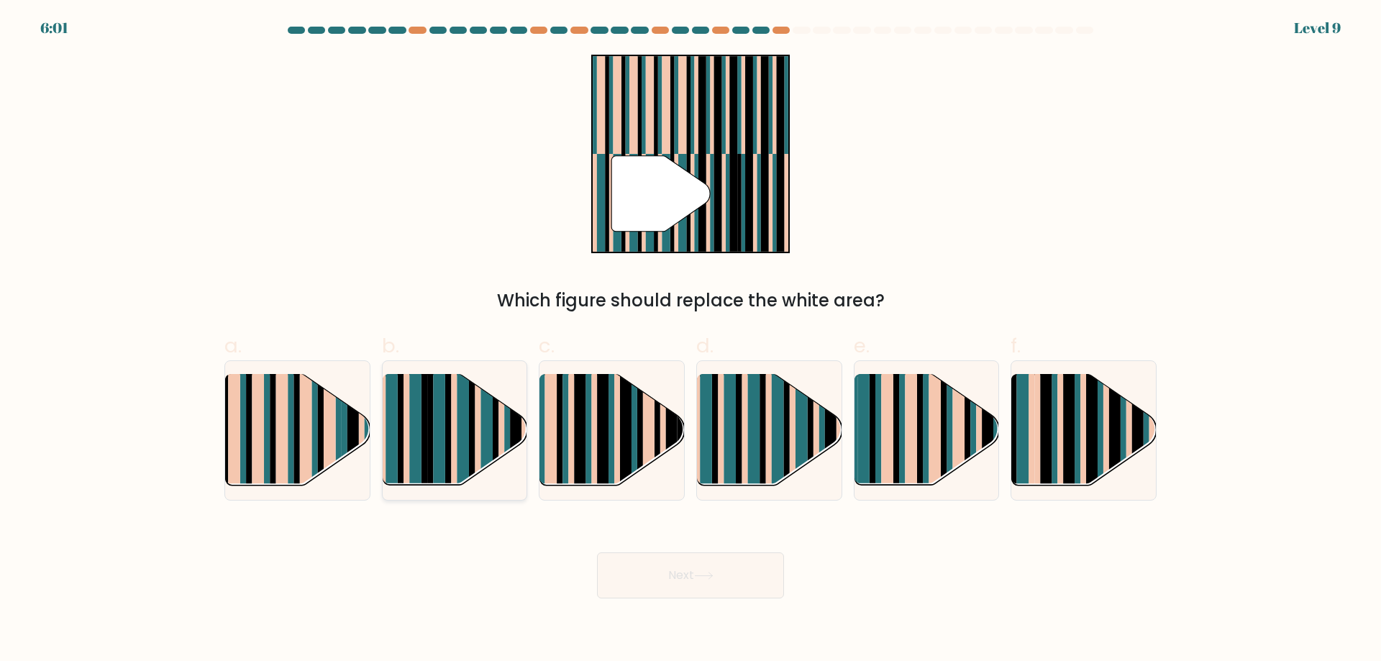
click at [444, 455] on rect at bounding box center [439, 443] width 12 height 143
click at [690, 340] on input "b." at bounding box center [690, 335] width 1 height 9
radio input "true"
click at [805, 424] on rect at bounding box center [801, 443] width 12 height 143
click at [691, 340] on input "d." at bounding box center [690, 335] width 1 height 9
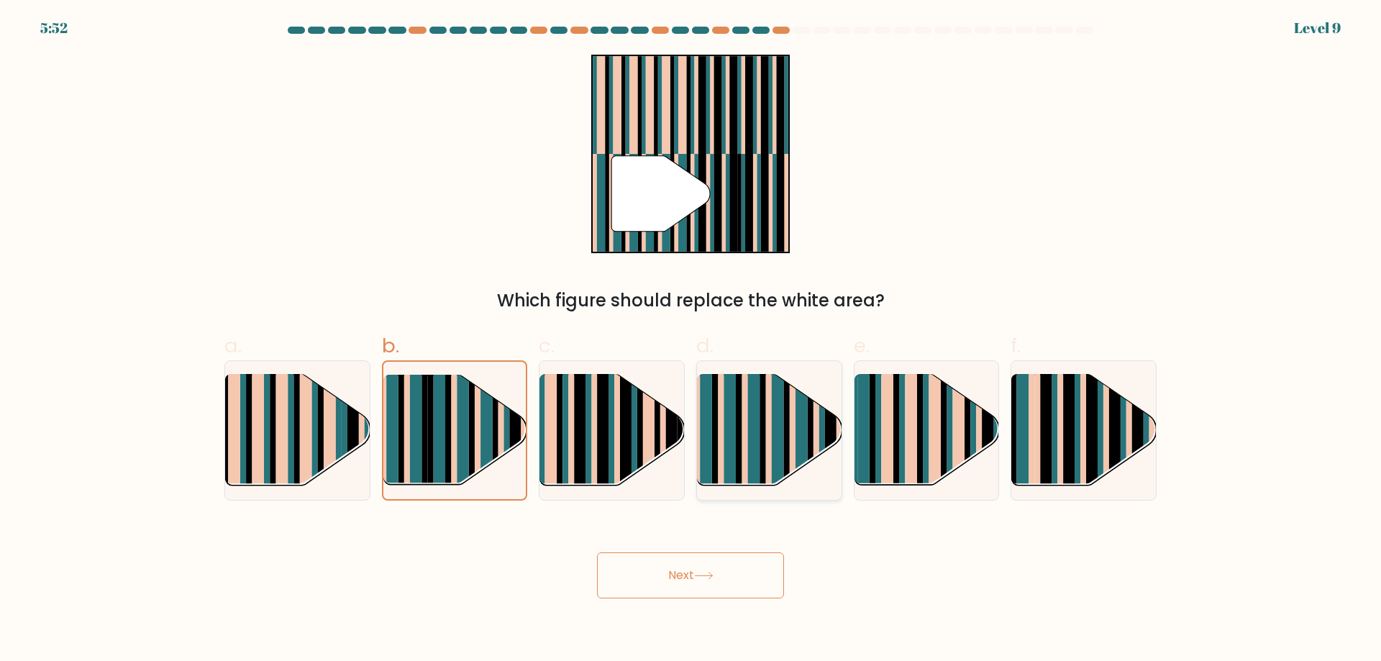
radio input "true"
click at [690, 579] on button "Next" at bounding box center [690, 575] width 187 height 46
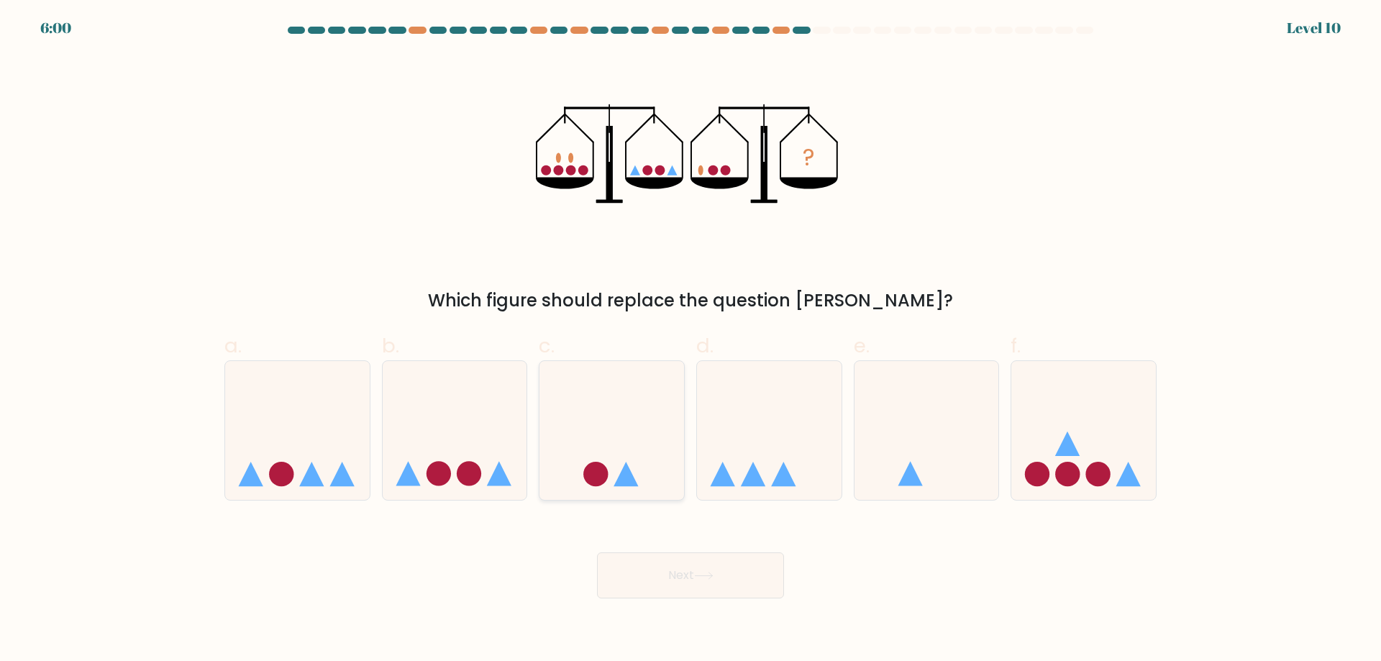
click at [620, 406] on icon at bounding box center [611, 429] width 145 height 119
click at [690, 340] on input "c." at bounding box center [690, 335] width 1 height 9
radio input "true"
click at [683, 565] on button "Next" at bounding box center [690, 575] width 187 height 46
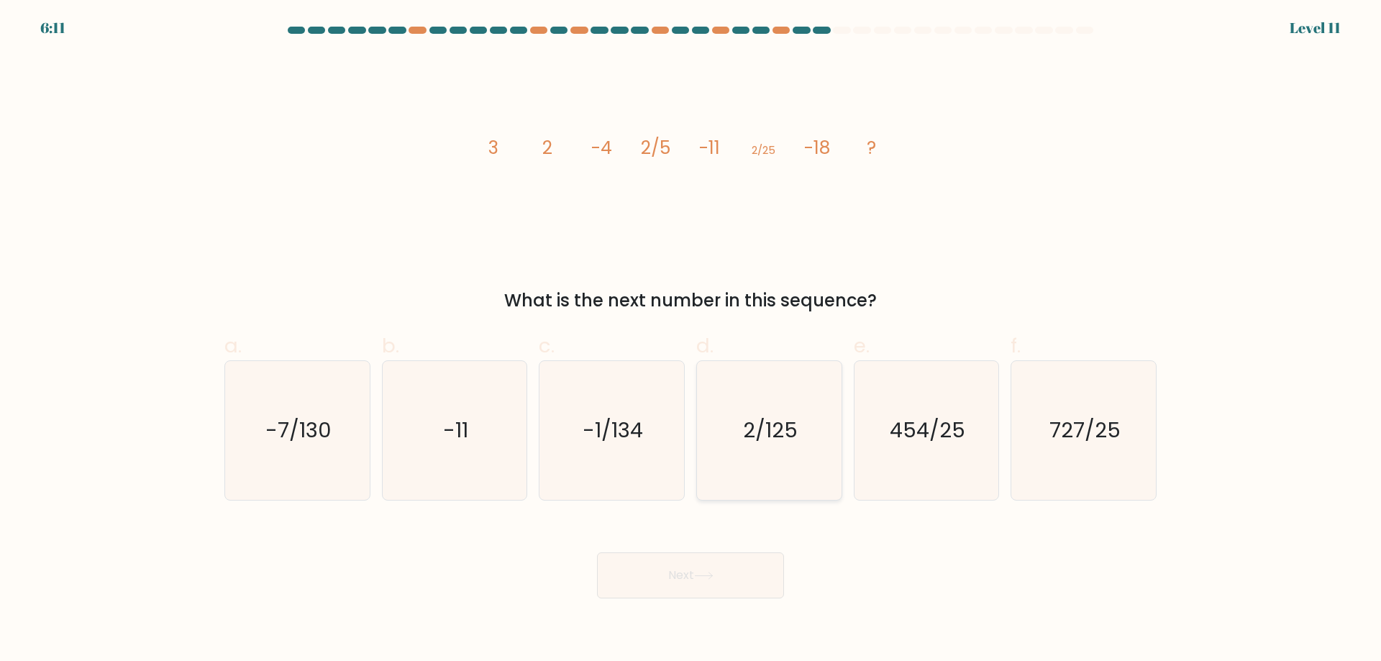
click at [751, 418] on text "2/125" at bounding box center [770, 430] width 55 height 29
click at [691, 340] on input "d. 2/125" at bounding box center [690, 335] width 1 height 9
radio input "true"
click at [708, 545] on div "Next" at bounding box center [690, 558] width 949 height 81
click at [708, 570] on button "Next" at bounding box center [690, 575] width 187 height 46
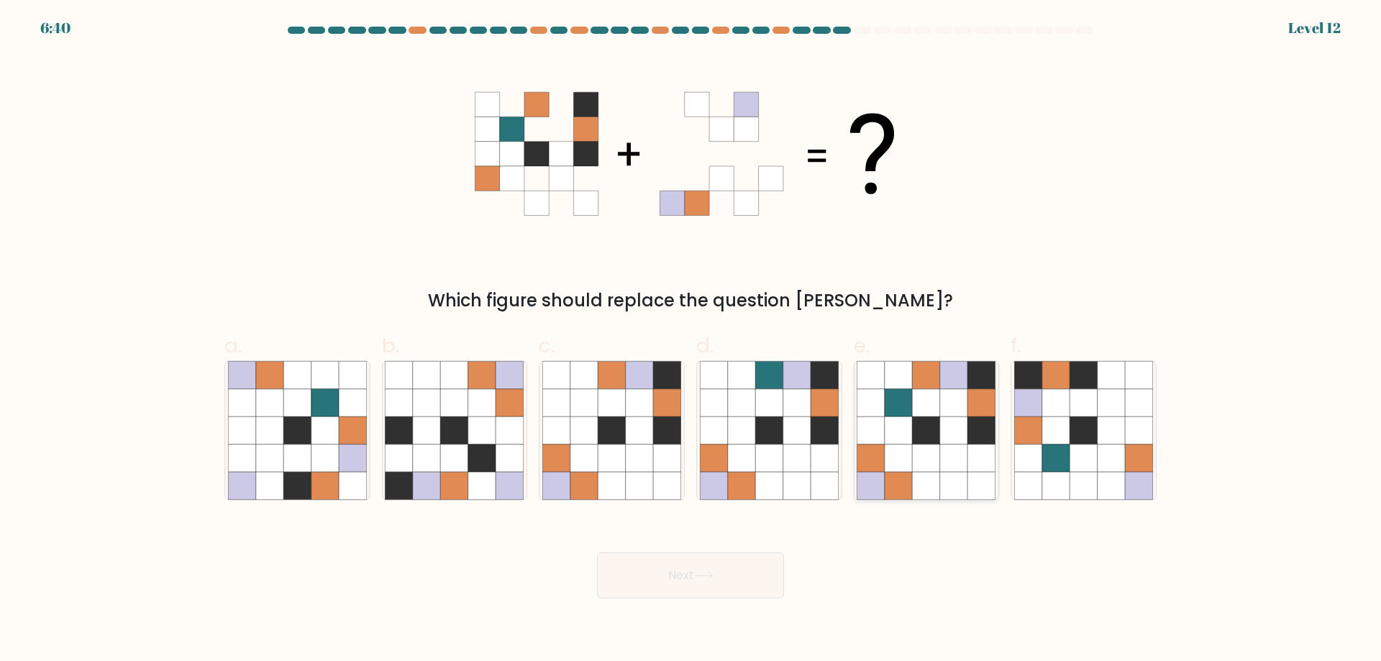
click at [934, 452] on icon at bounding box center [926, 457] width 27 height 27
click at [691, 340] on input "e." at bounding box center [690, 335] width 1 height 9
radio input "true"
click at [778, 567] on button "Next" at bounding box center [690, 575] width 187 height 46
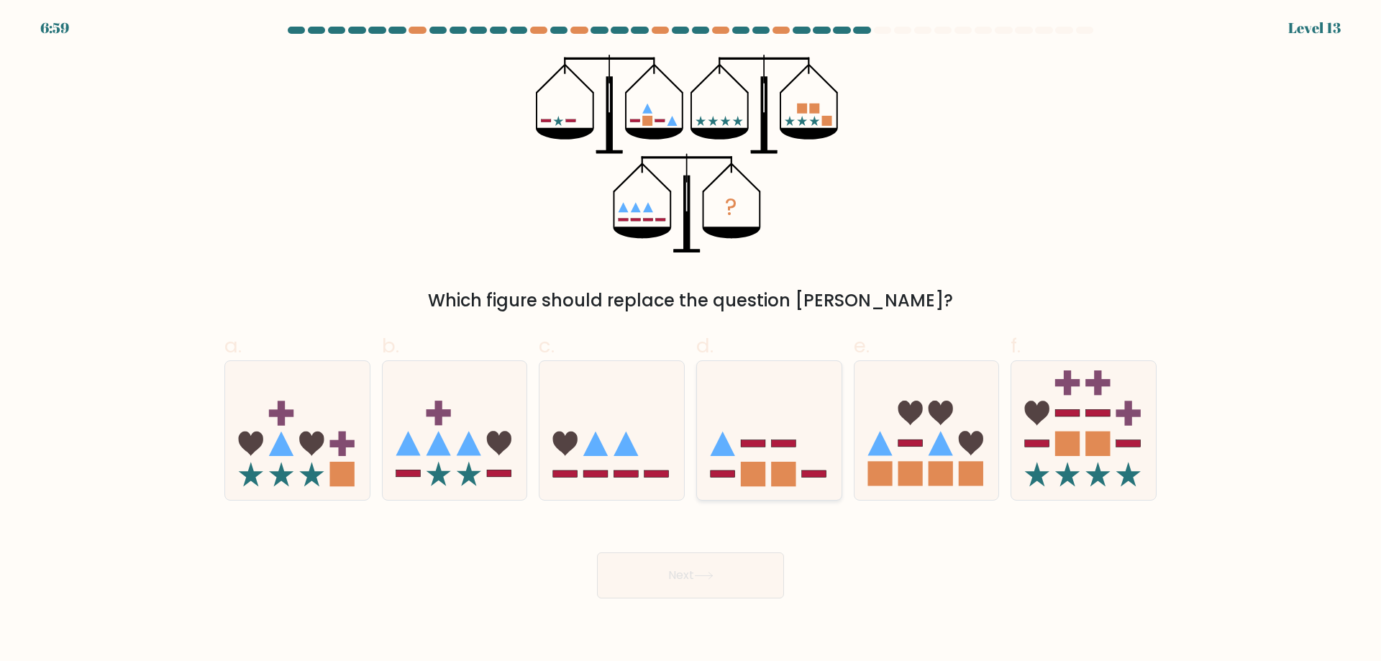
click at [739, 410] on icon at bounding box center [769, 429] width 145 height 119
click at [691, 340] on input "d." at bounding box center [690, 335] width 1 height 9
radio input "true"
click at [729, 576] on button "Next" at bounding box center [690, 575] width 187 height 46
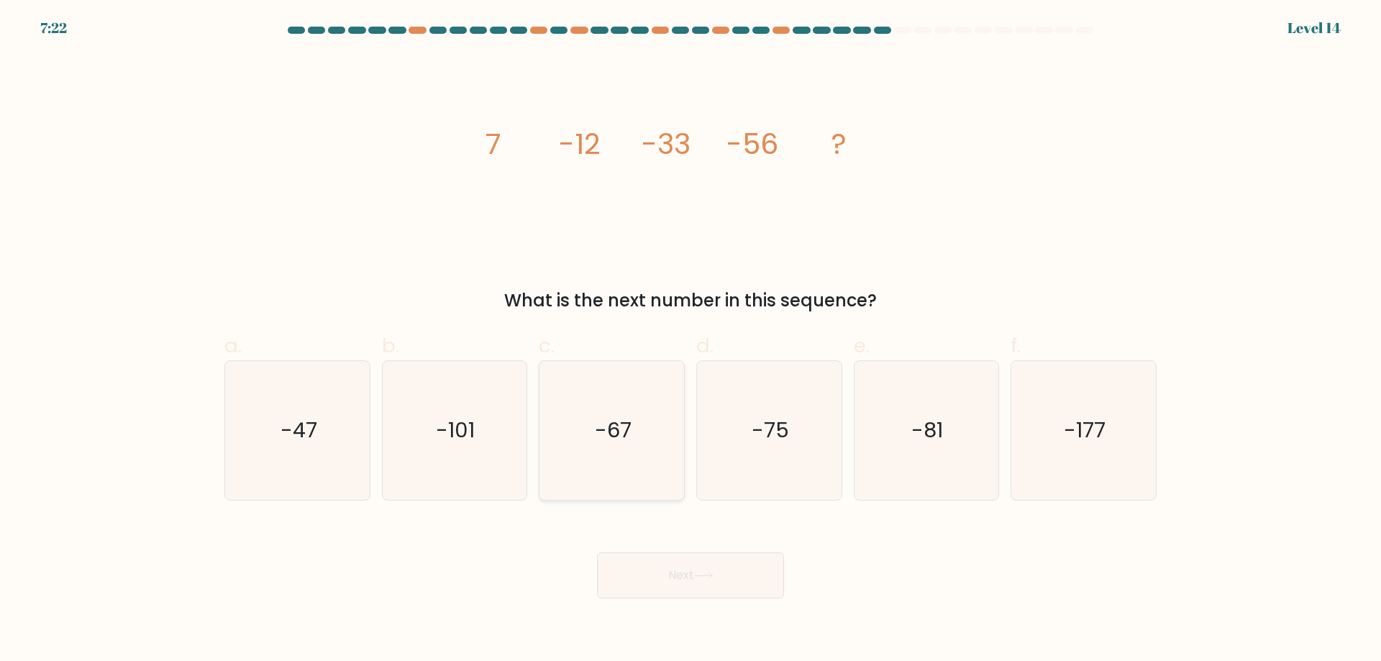
click at [660, 444] on icon "-67" at bounding box center [611, 430] width 139 height 139
click at [690, 340] on input "c. -67" at bounding box center [690, 335] width 1 height 9
radio input "true"
click at [717, 572] on button "Next" at bounding box center [690, 575] width 187 height 46
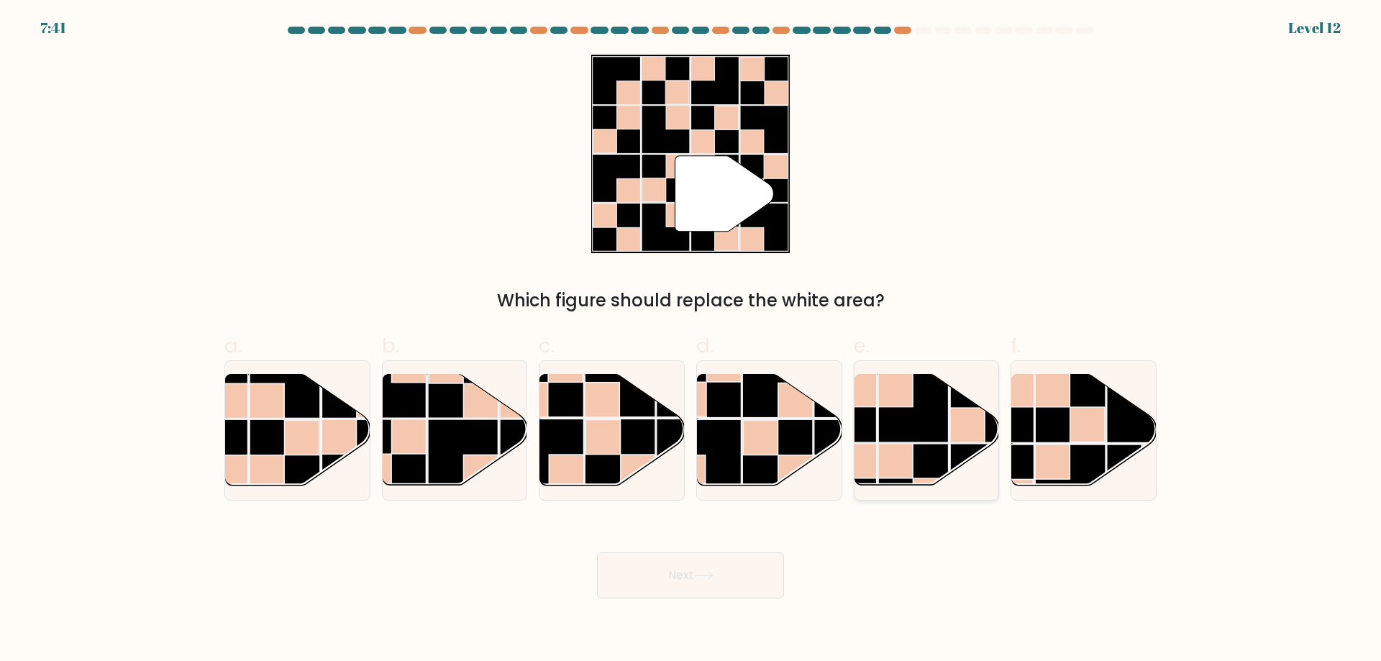
click at [895, 445] on rect at bounding box center [895, 461] width 35 height 35
click at [691, 340] on input "e." at bounding box center [690, 335] width 1 height 9
radio input "true"
click at [739, 559] on button "Next" at bounding box center [690, 575] width 187 height 46
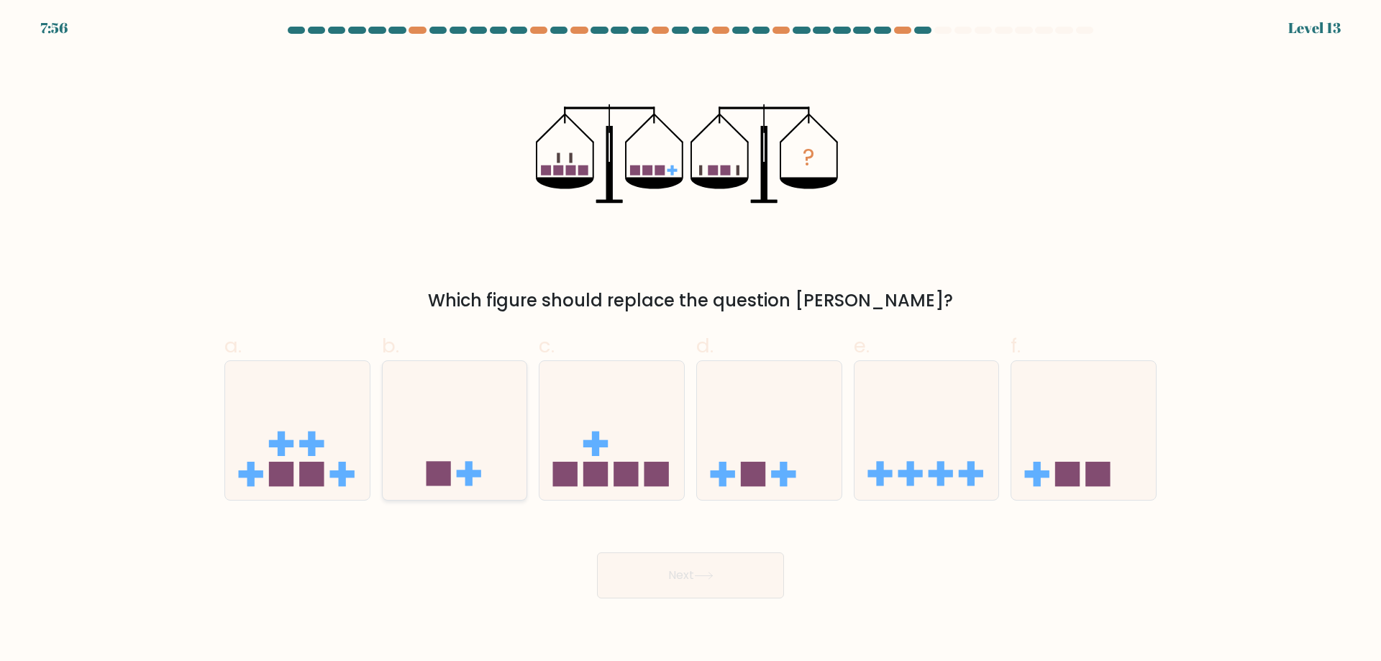
click at [434, 441] on icon at bounding box center [455, 429] width 145 height 119
click at [690, 340] on input "b." at bounding box center [690, 335] width 1 height 9
radio input "true"
click at [625, 570] on button "Next" at bounding box center [690, 575] width 187 height 46
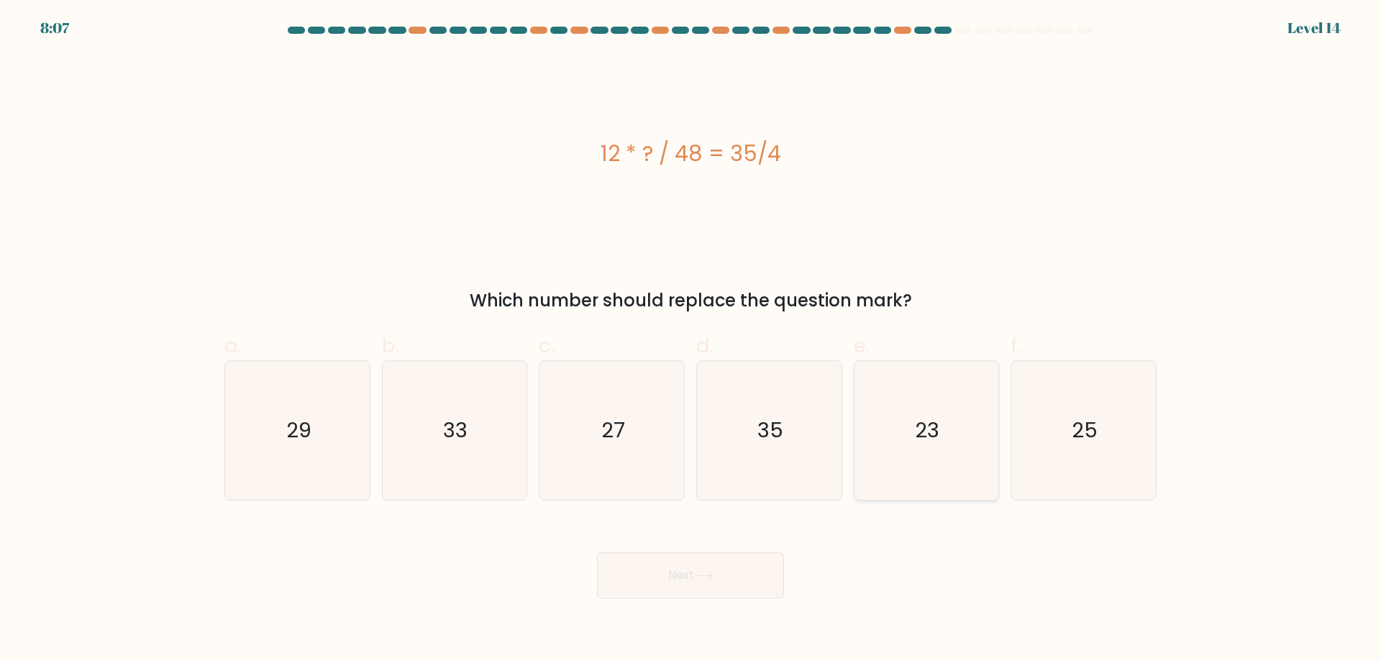
click at [939, 449] on icon "23" at bounding box center [926, 430] width 139 height 139
click at [691, 340] on input "e. 23" at bounding box center [690, 335] width 1 height 9
radio input "true"
click at [712, 575] on icon at bounding box center [703, 576] width 19 height 8
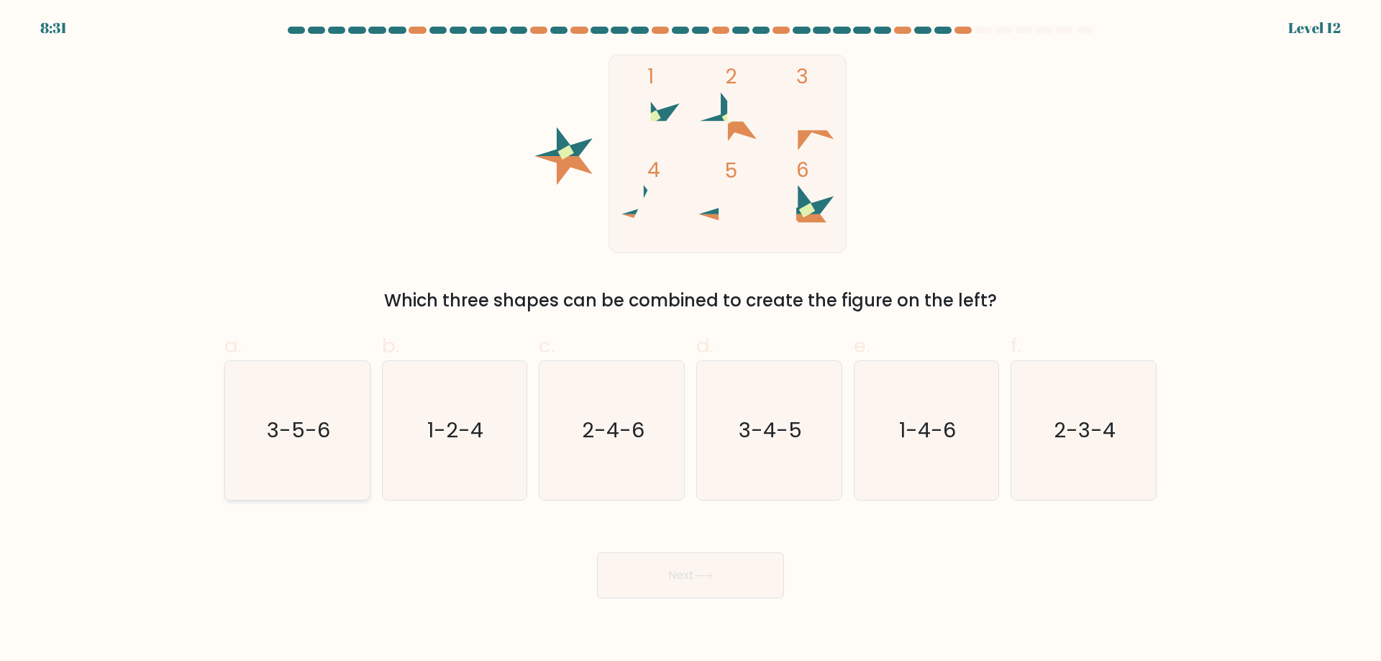
click at [345, 426] on icon "3-5-6" at bounding box center [297, 430] width 139 height 139
click at [690, 340] on input "a. 3-5-6" at bounding box center [690, 335] width 1 height 9
radio input "true"
click at [642, 560] on button "Next" at bounding box center [690, 575] width 187 height 46
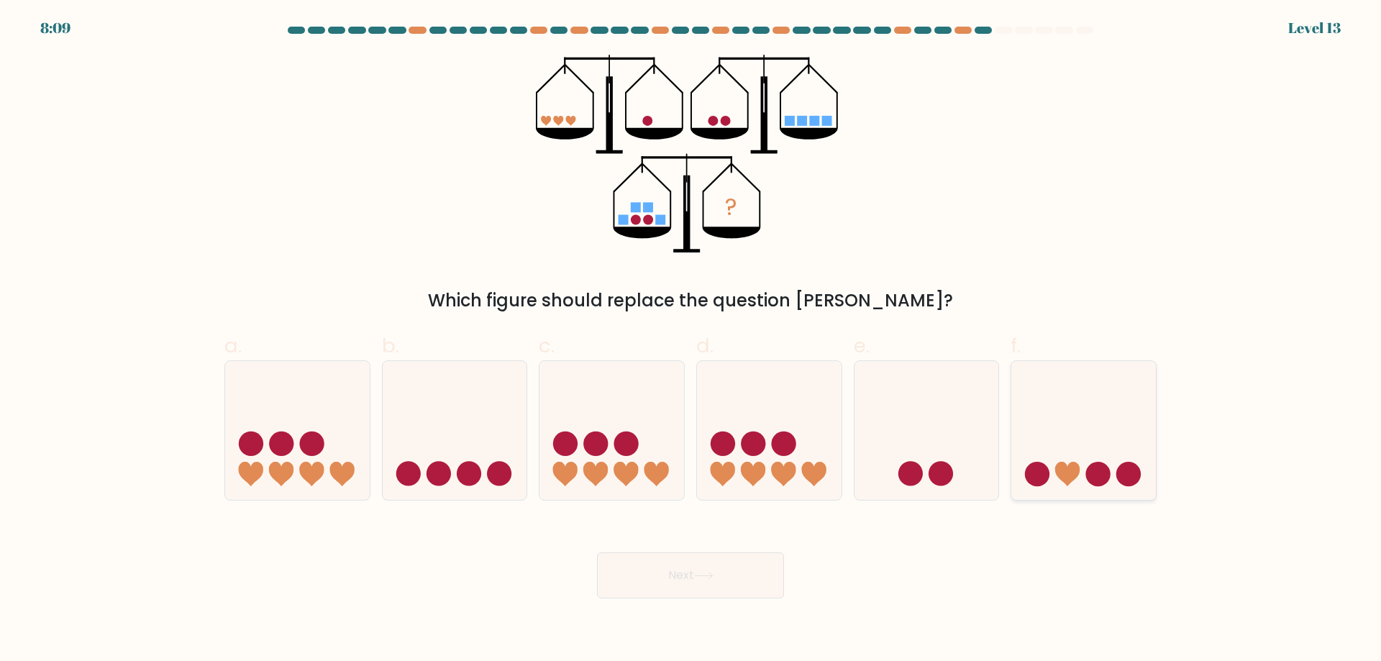
click at [1047, 422] on icon at bounding box center [1083, 429] width 145 height 119
click at [691, 340] on input "f." at bounding box center [690, 335] width 1 height 9
radio input "true"
click at [731, 596] on button "Next" at bounding box center [690, 575] width 187 height 46
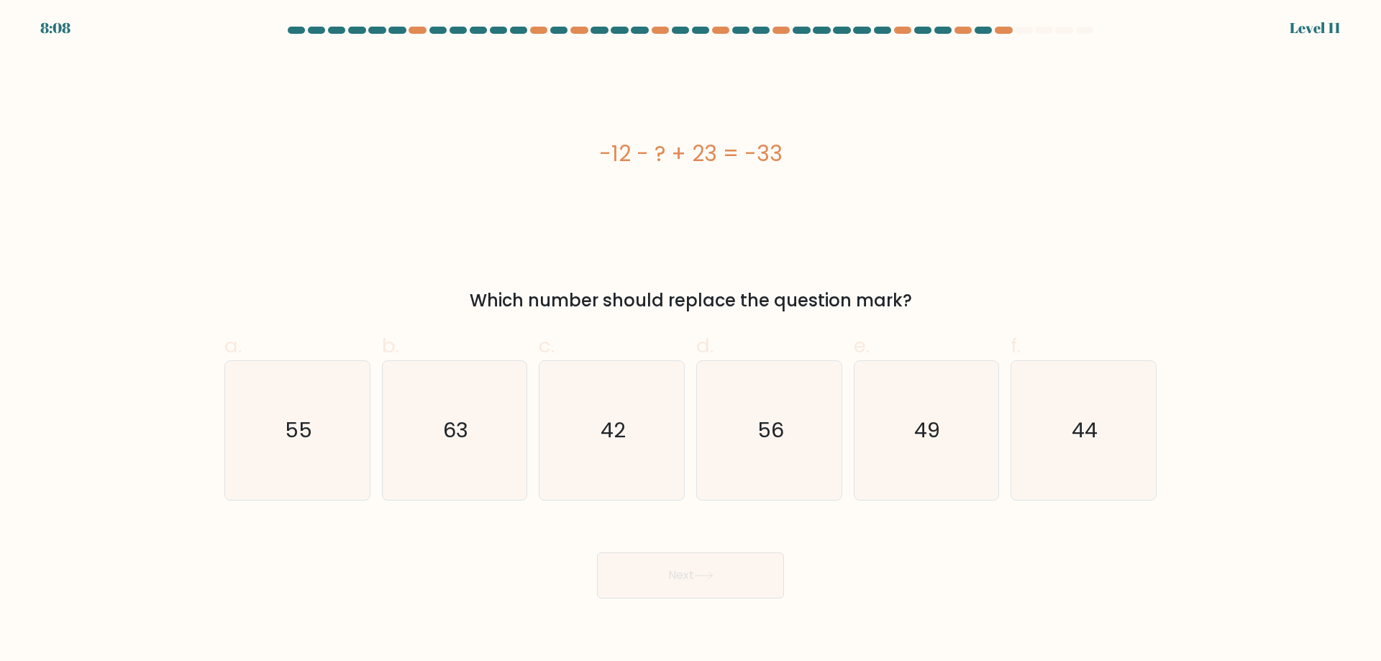
click at [734, 581] on button "Next" at bounding box center [690, 575] width 187 height 46
click at [852, 249] on div "-12 - ? + 23 = -33" at bounding box center [690, 154] width 932 height 198
click at [990, 396] on icon "49" at bounding box center [926, 430] width 139 height 139
click at [691, 340] on input "e. 49" at bounding box center [690, 335] width 1 height 9
radio input "true"
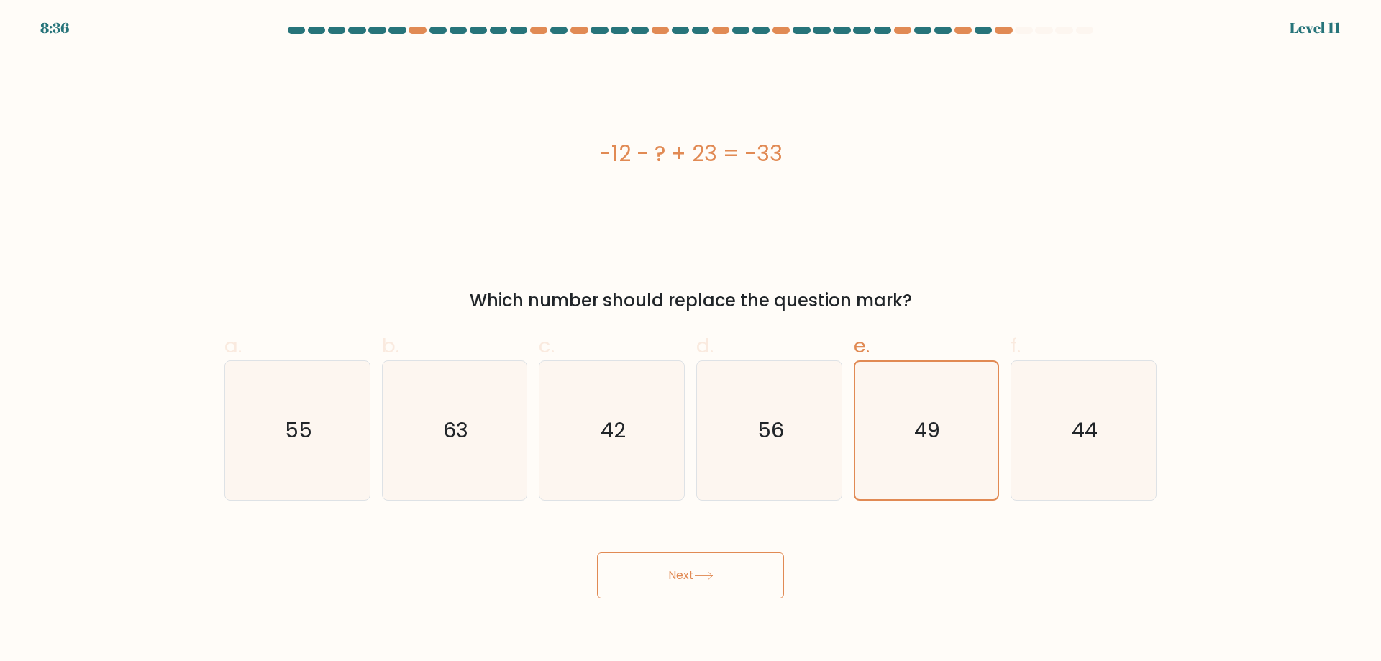
click at [762, 568] on button "Next" at bounding box center [690, 575] width 187 height 46
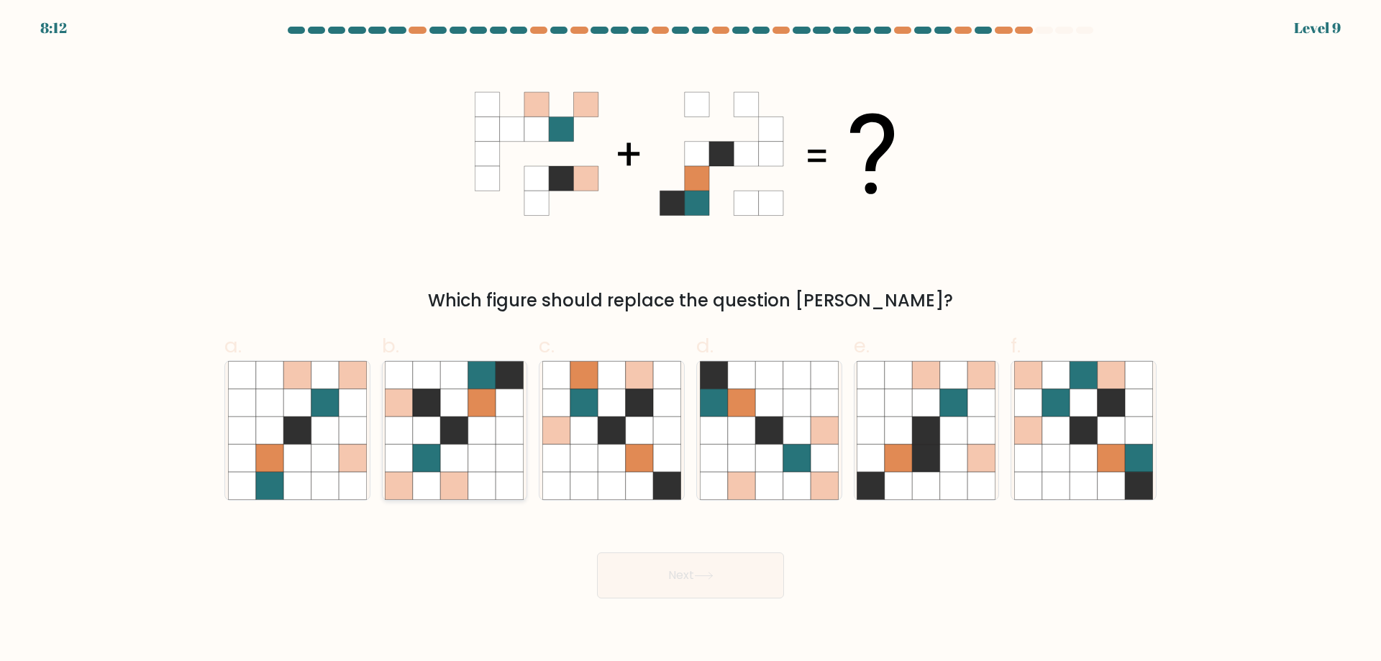
click at [447, 426] on icon at bounding box center [454, 429] width 27 height 27
click at [690, 340] on input "b." at bounding box center [690, 335] width 1 height 9
radio input "true"
click at [600, 572] on button "Next" at bounding box center [690, 575] width 187 height 46
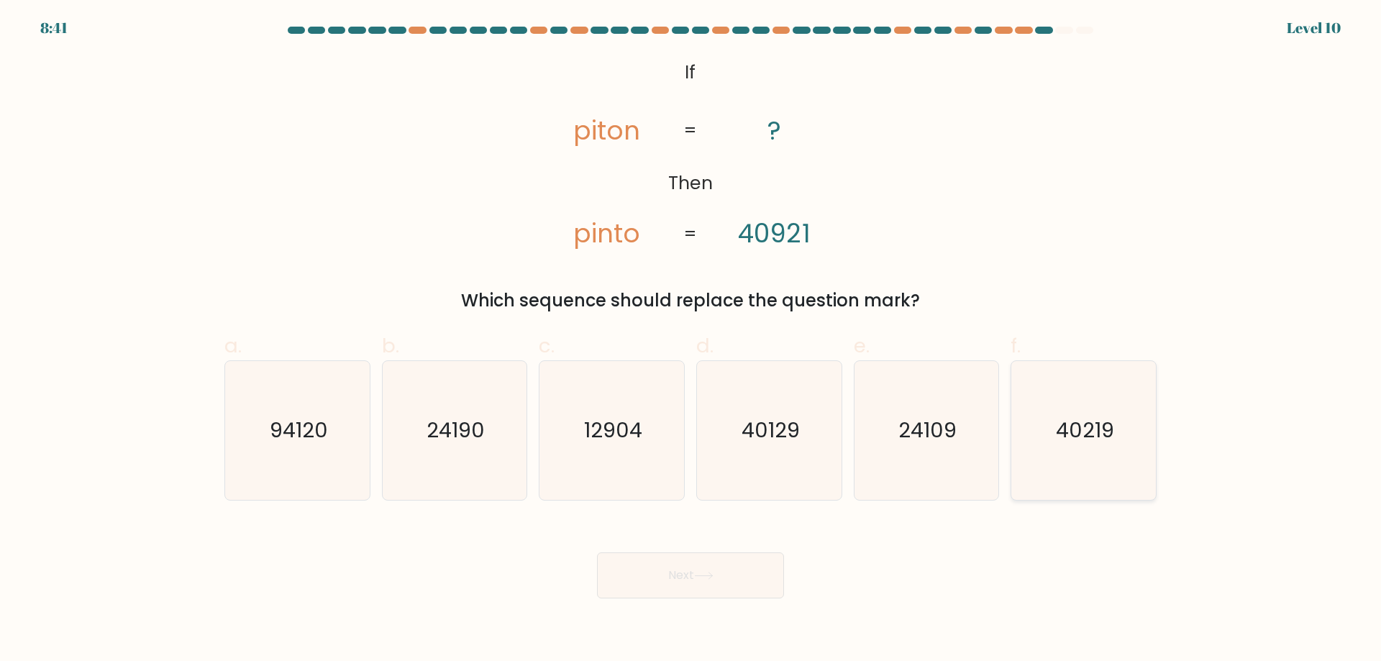
drag, startPoint x: 1103, startPoint y: 409, endPoint x: 1056, endPoint y: 447, distance: 60.9
click at [1100, 412] on icon "40219" at bounding box center [1083, 430] width 139 height 139
click at [691, 340] on input "f. 40219" at bounding box center [690, 335] width 1 height 9
radio input "true"
click at [736, 590] on button "Next" at bounding box center [690, 575] width 187 height 46
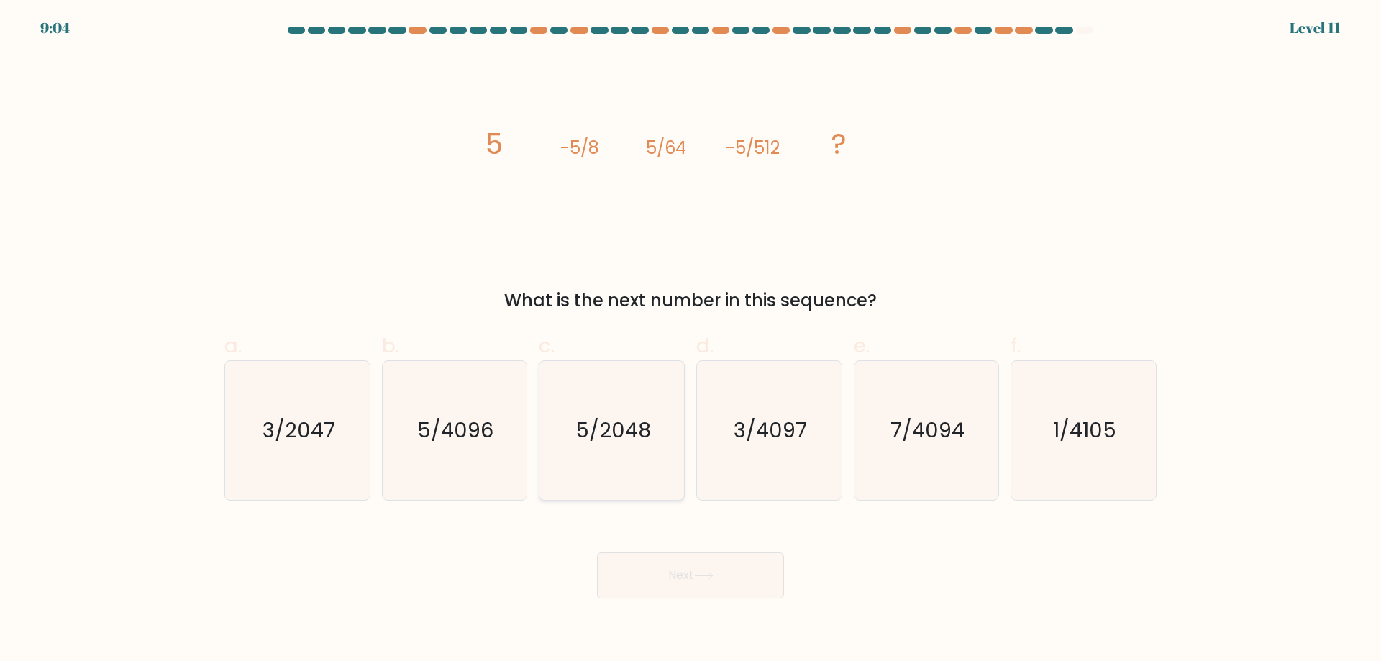
click at [575, 427] on icon "5/2048" at bounding box center [611, 430] width 139 height 139
click at [690, 340] on input "c. 5/2048" at bounding box center [690, 335] width 1 height 9
radio input "true"
click at [700, 562] on button "Next" at bounding box center [690, 575] width 187 height 46
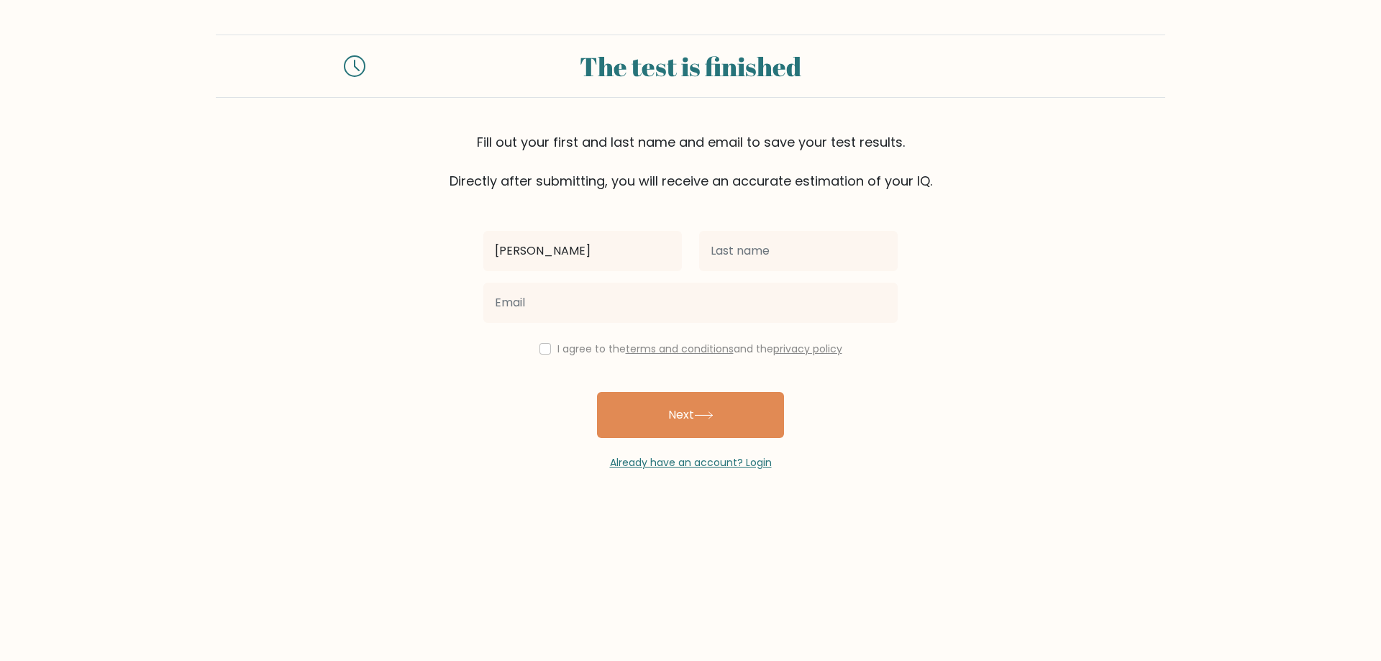
type input "Cordy"
click at [832, 263] on input "text" at bounding box center [798, 251] width 198 height 40
type input "Doler"
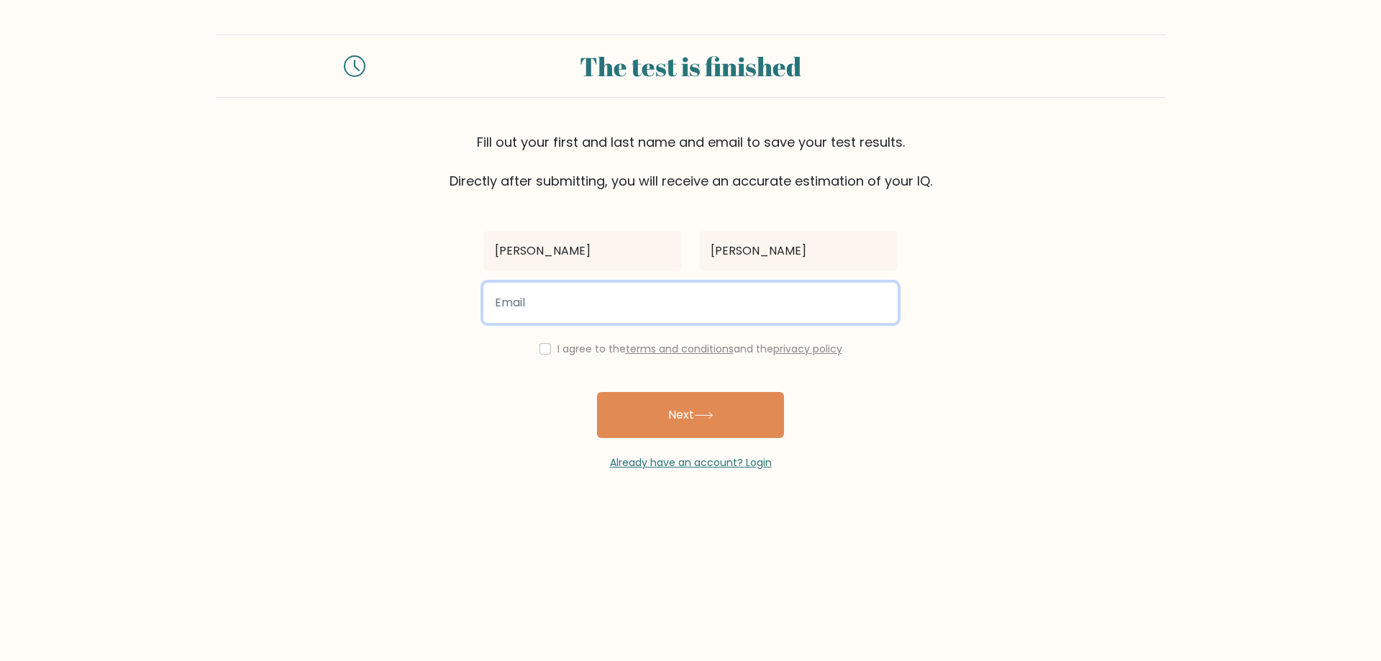
click at [621, 314] on input "email" at bounding box center [690, 303] width 414 height 40
type input "3258@scsboe.org"
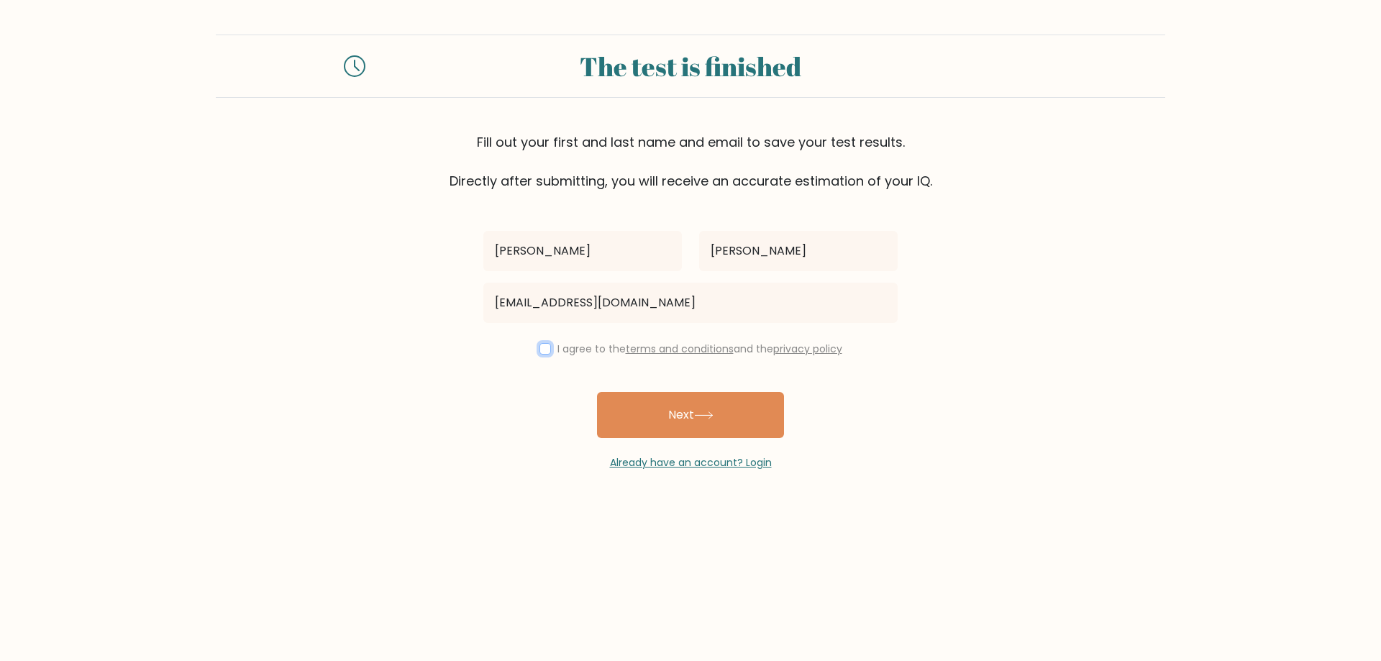
click at [543, 350] on input "checkbox" at bounding box center [545, 349] width 12 height 12
checkbox input "true"
click at [665, 418] on button "Next" at bounding box center [690, 415] width 187 height 46
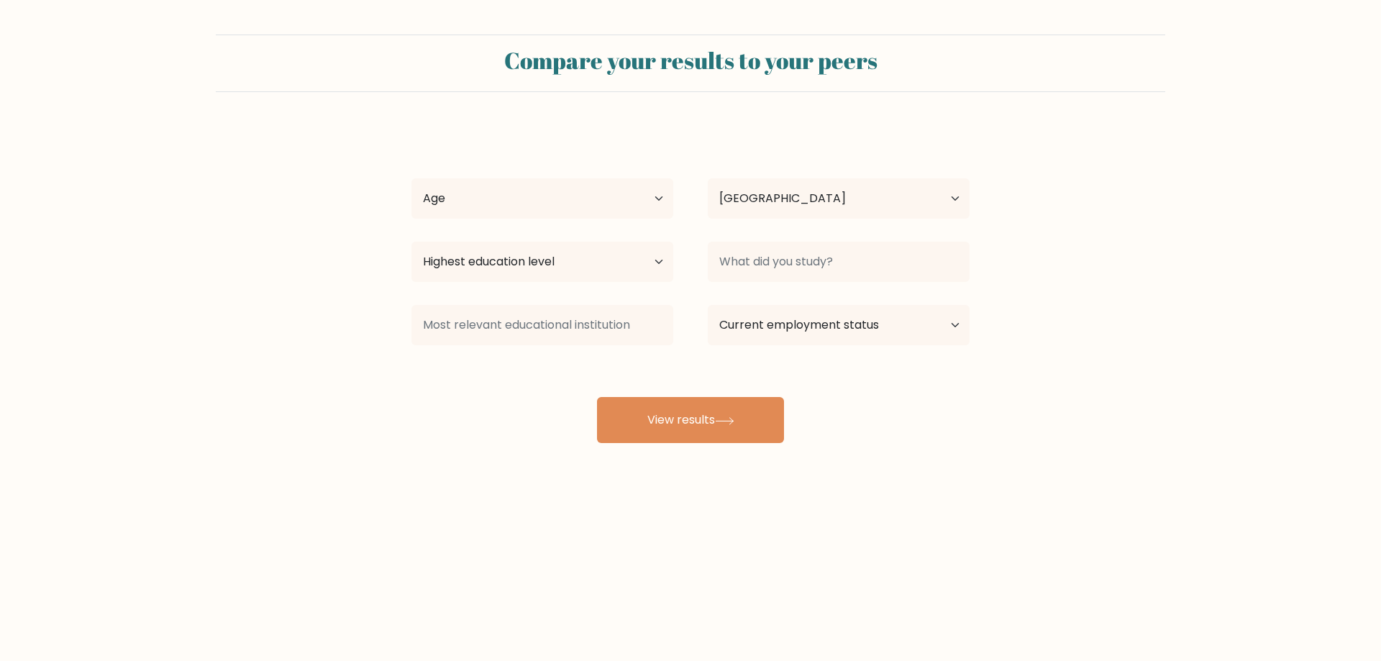
select select "US"
click at [591, 199] on select "Age Under [DEMOGRAPHIC_DATA] [DEMOGRAPHIC_DATA] [DEMOGRAPHIC_DATA] [DEMOGRAPHIC…" at bounding box center [542, 198] width 262 height 40
select select "min_18"
click at [411, 178] on select "Age Under [DEMOGRAPHIC_DATA] [DEMOGRAPHIC_DATA] [DEMOGRAPHIC_DATA] [DEMOGRAPHIC…" at bounding box center [542, 198] width 262 height 40
click at [603, 265] on select "Highest education level No schooling Primary Lower Secondary Upper Secondary Oc…" at bounding box center [542, 262] width 262 height 40
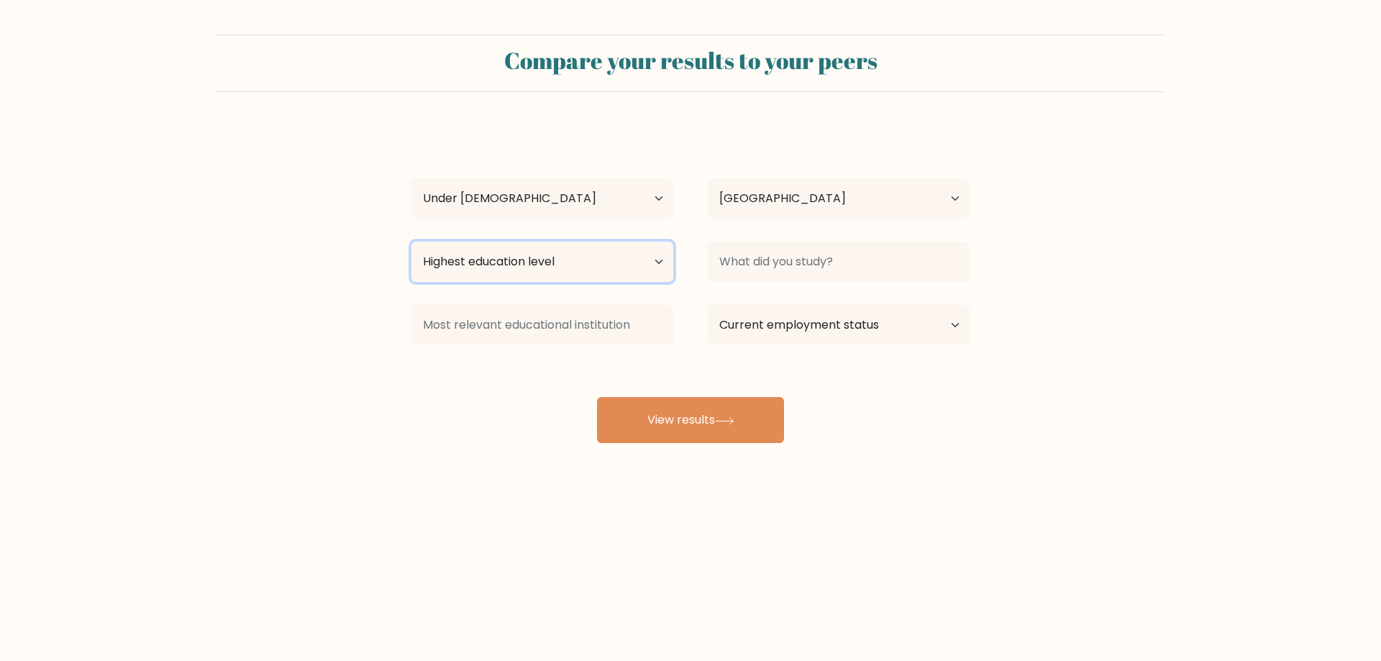
select select "upper_secondary"
click at [411, 242] on select "Highest education level No schooling Primary Lower Secondary Upper Secondary Oc…" at bounding box center [542, 262] width 262 height 40
click at [821, 321] on select "Current employment status Employed Student Retired Other / prefer not to answer" at bounding box center [839, 325] width 262 height 40
select select "student"
click at [708, 305] on select "Current employment status Employed Student Retired Other / prefer not to answer" at bounding box center [839, 325] width 262 height 40
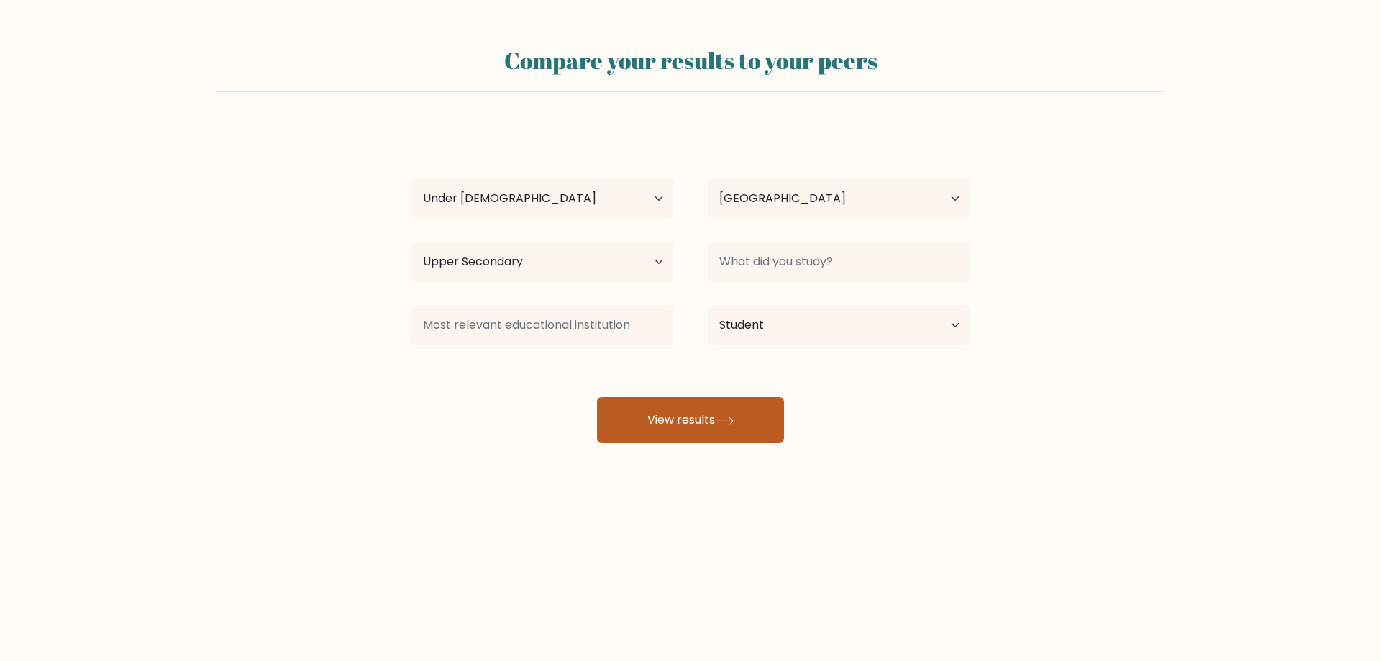
click at [710, 405] on button "View results" at bounding box center [690, 420] width 187 height 46
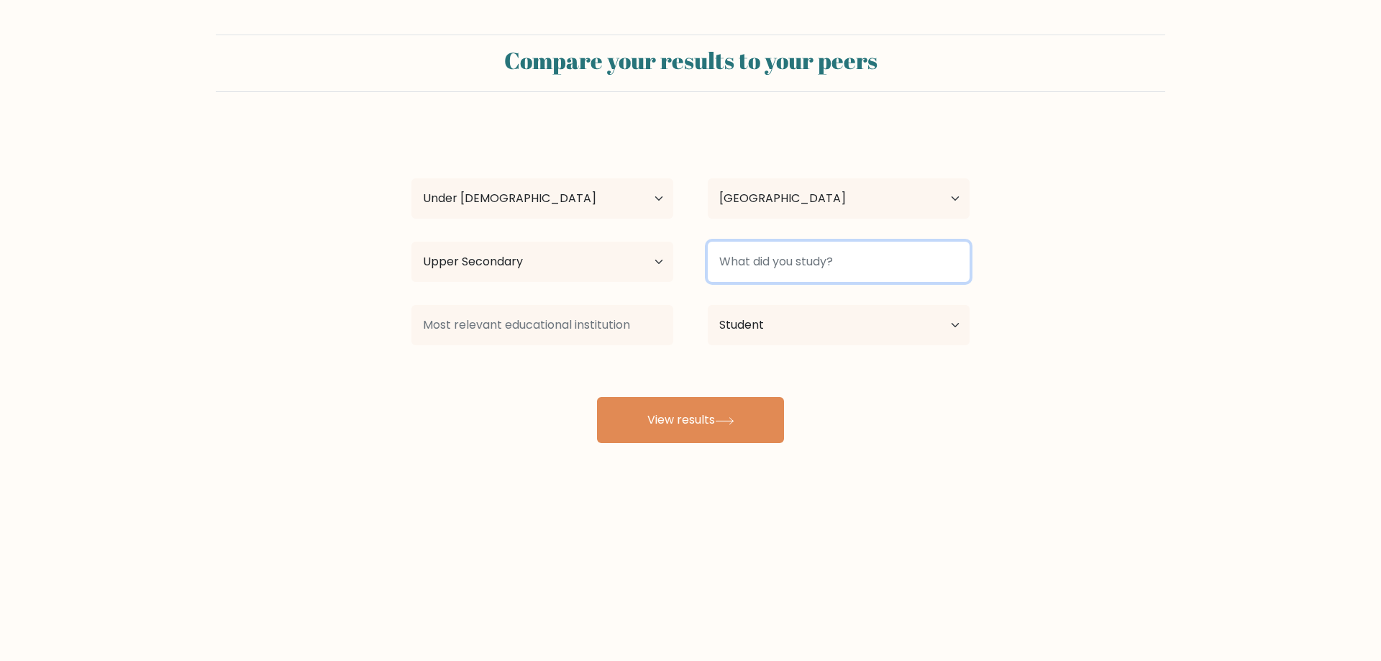
click at [785, 253] on input at bounding box center [839, 262] width 262 height 40
click at [808, 265] on input at bounding box center [839, 262] width 262 height 40
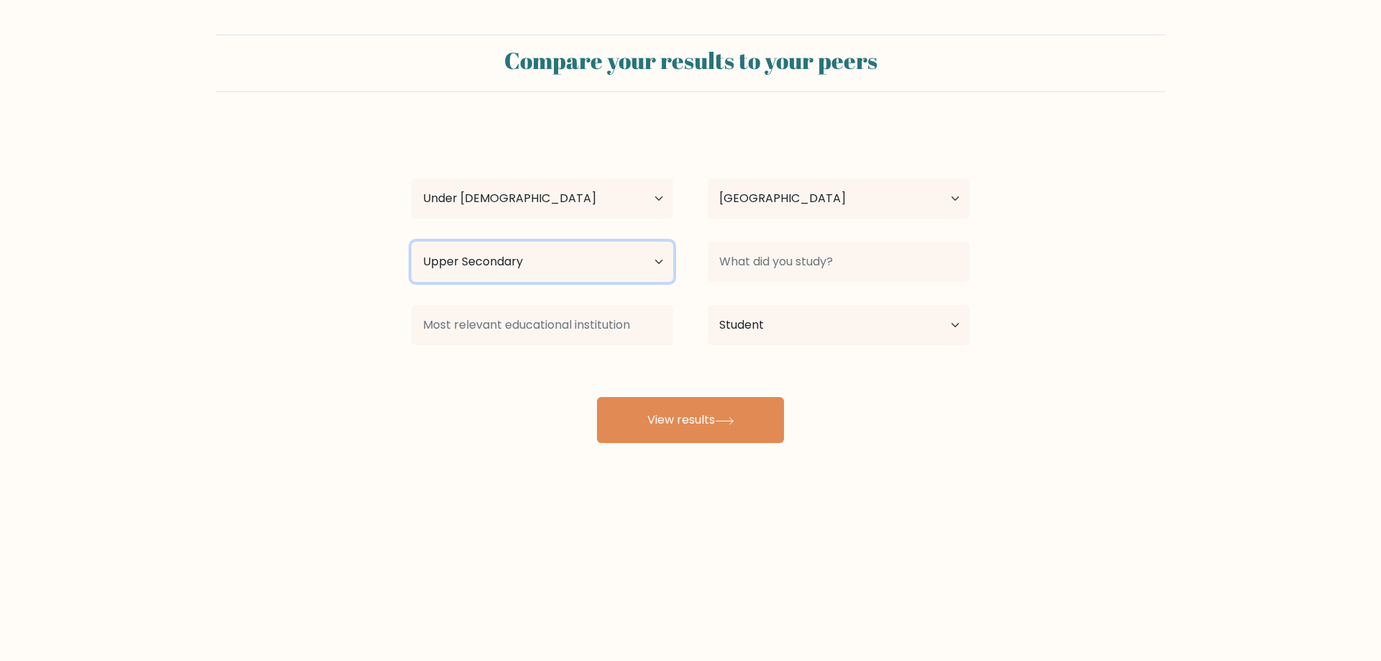
click at [597, 242] on select "Highest education level No schooling Primary Lower Secondary Upper Secondary Oc…" at bounding box center [542, 262] width 262 height 40
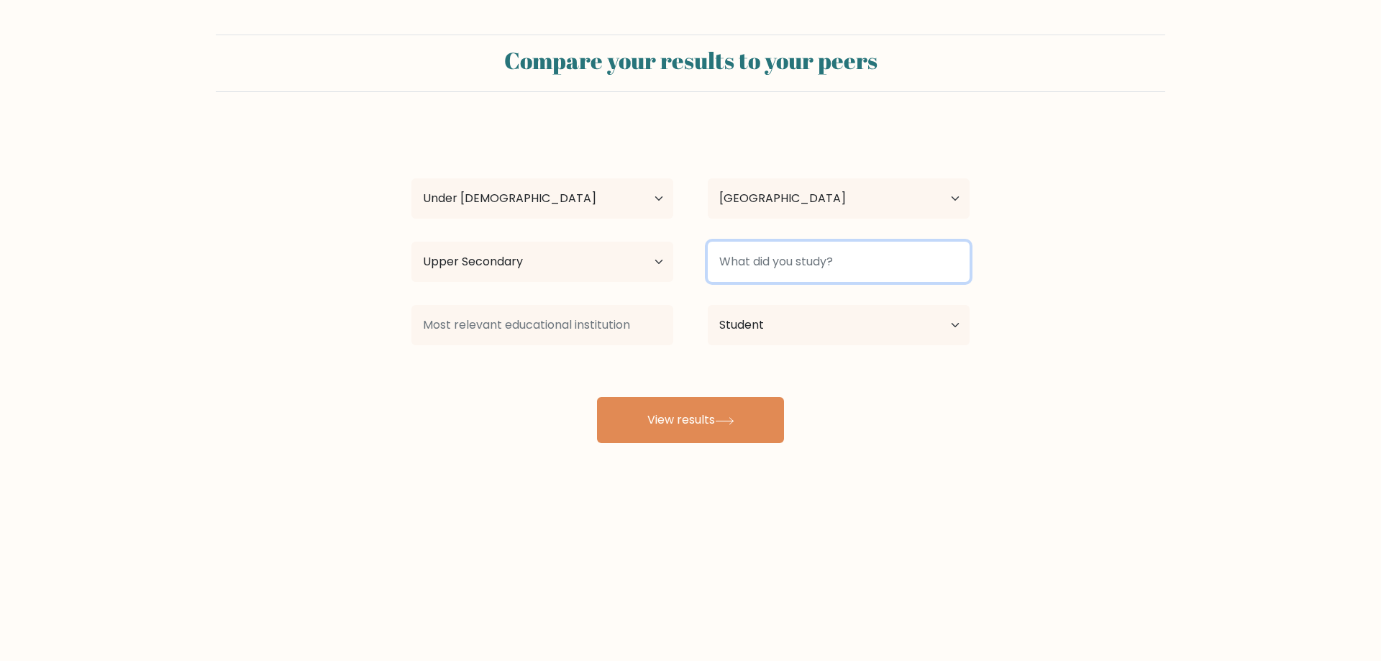
click at [775, 253] on input at bounding box center [839, 262] width 262 height 40
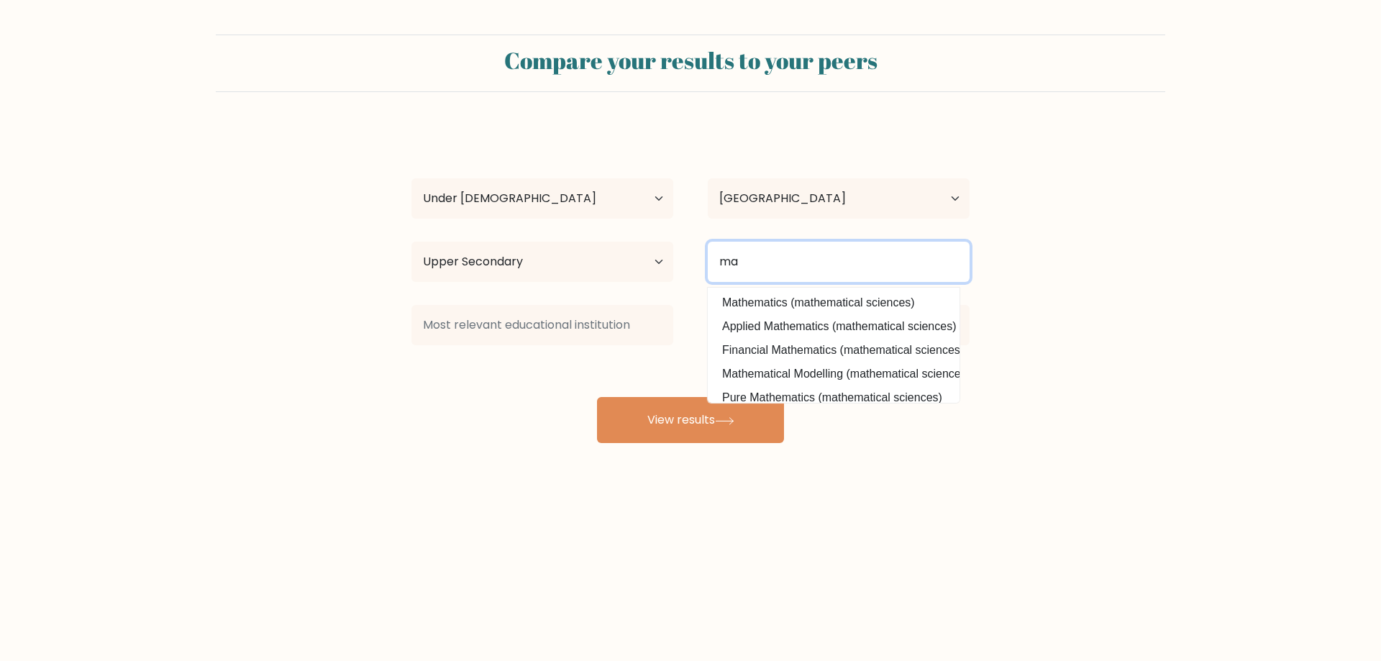
type input "m"
type input "e"
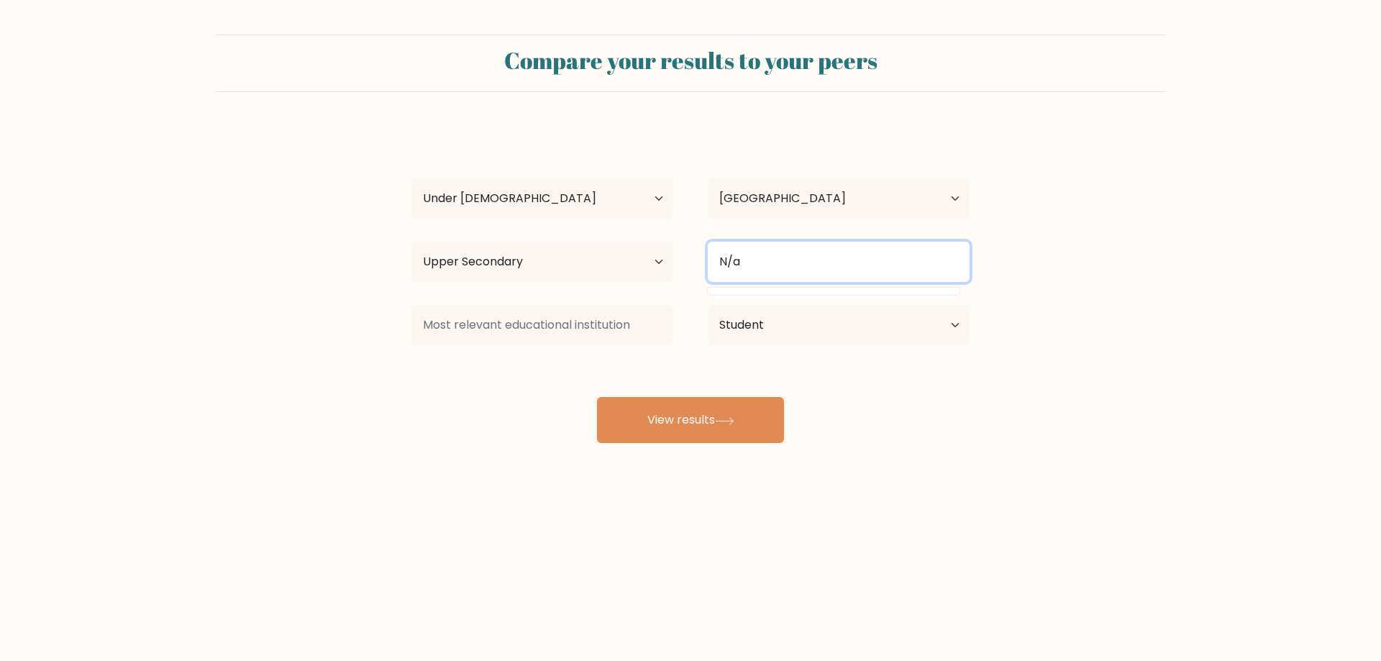
type input "N/a"
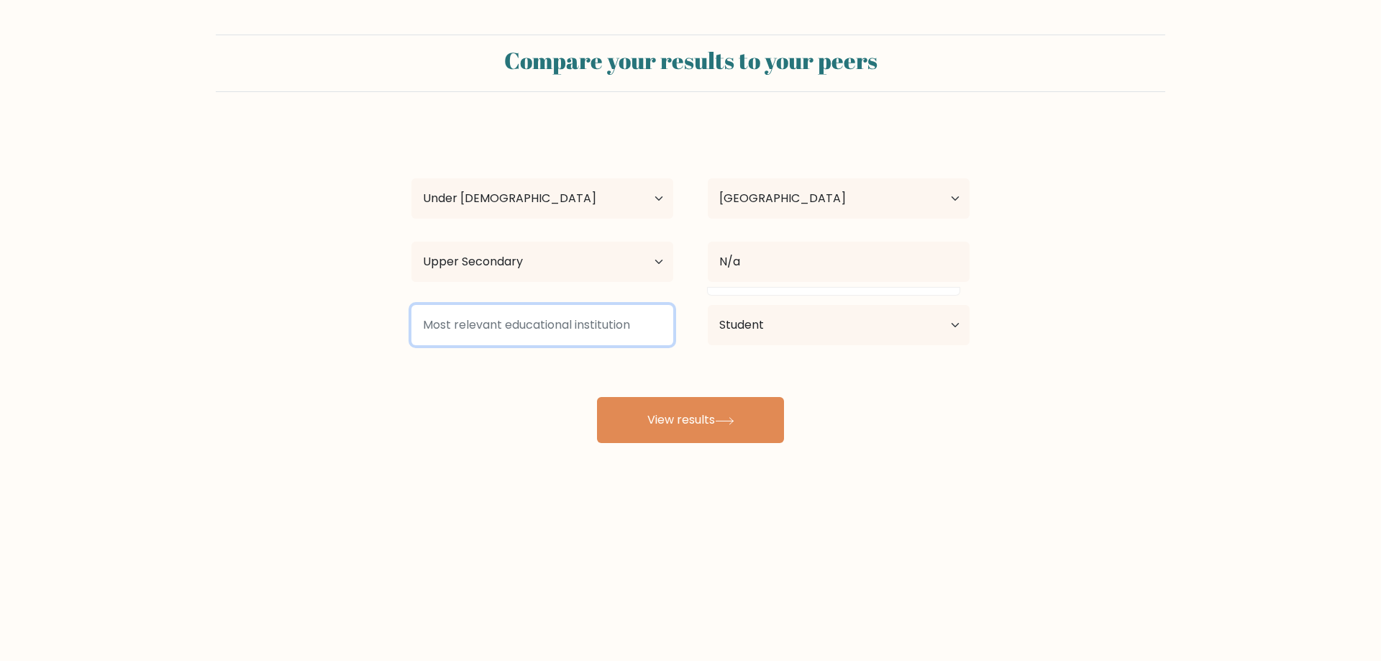
click at [577, 326] on input at bounding box center [542, 325] width 262 height 40
type input "c"
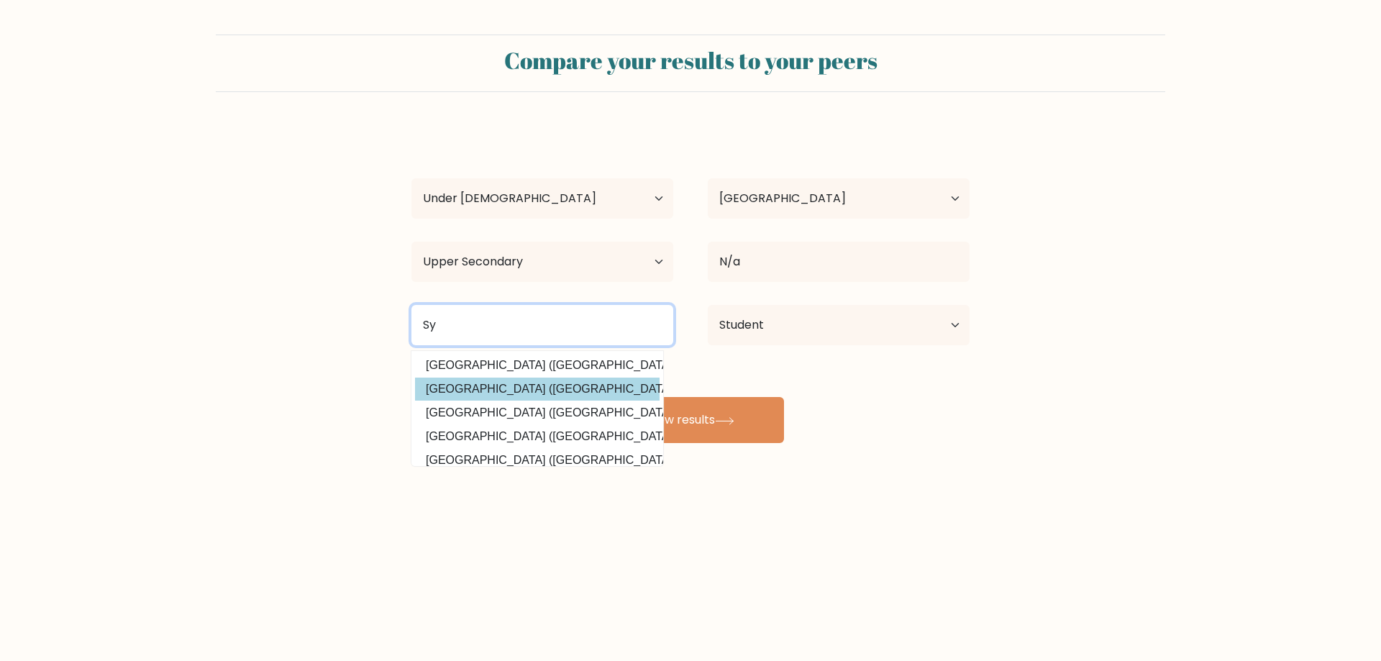
scroll to position [129, 0]
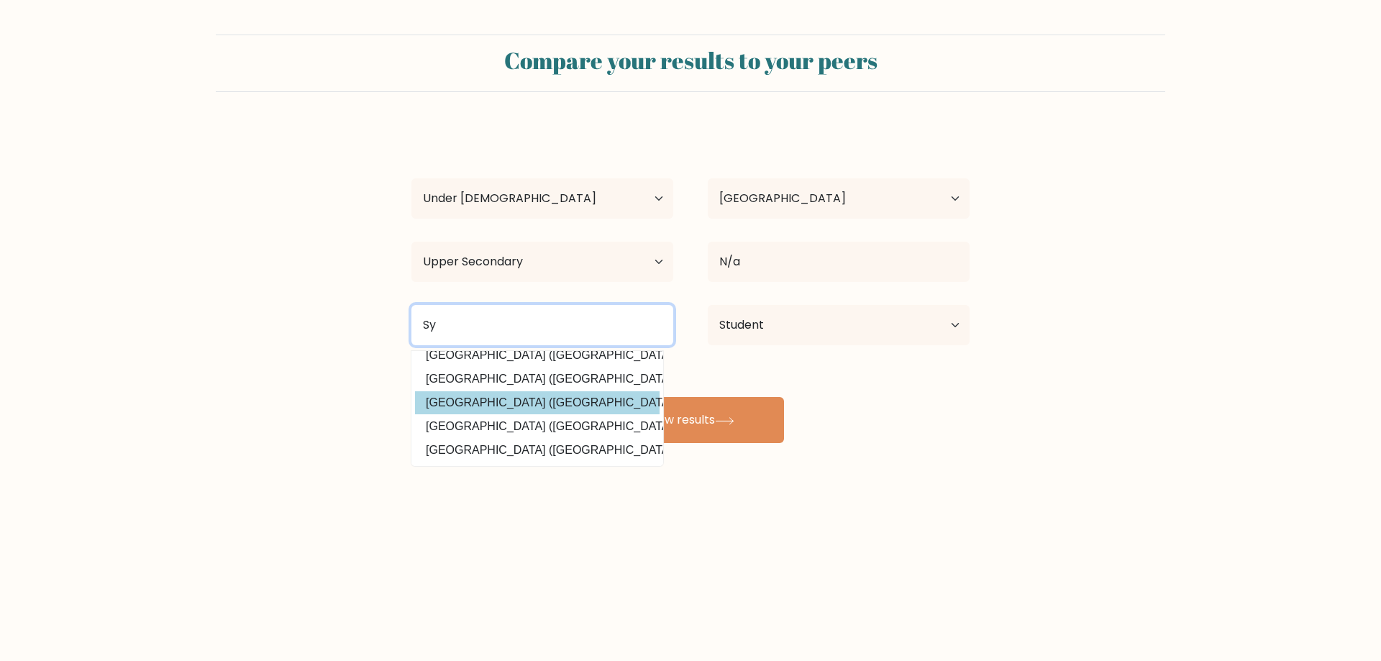
type input "S"
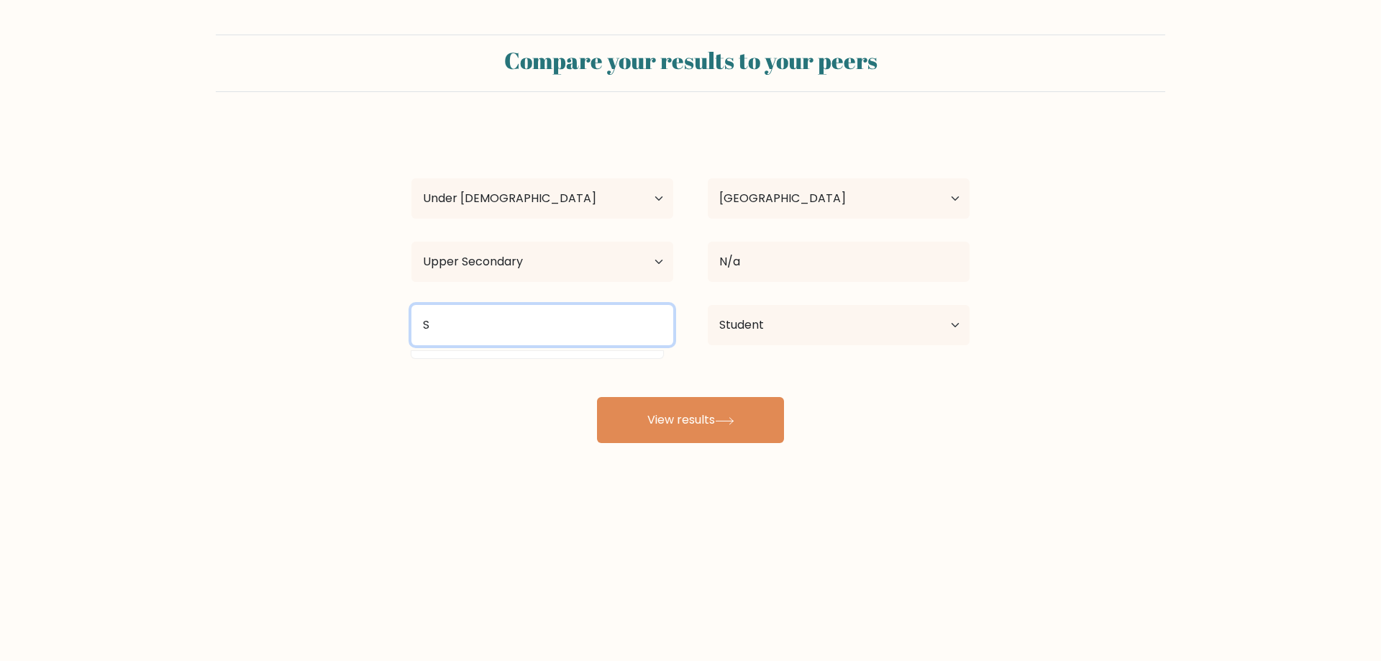
scroll to position [0, 0]
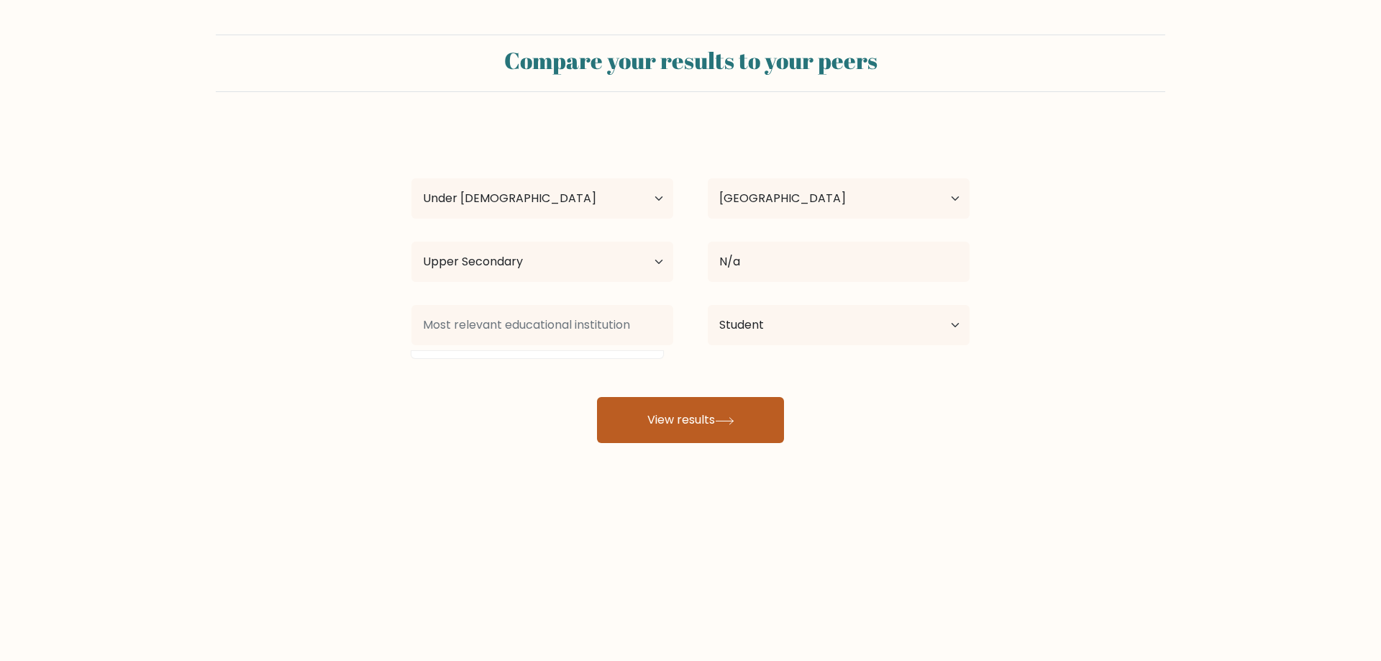
click at [670, 431] on button "View results" at bounding box center [690, 420] width 187 height 46
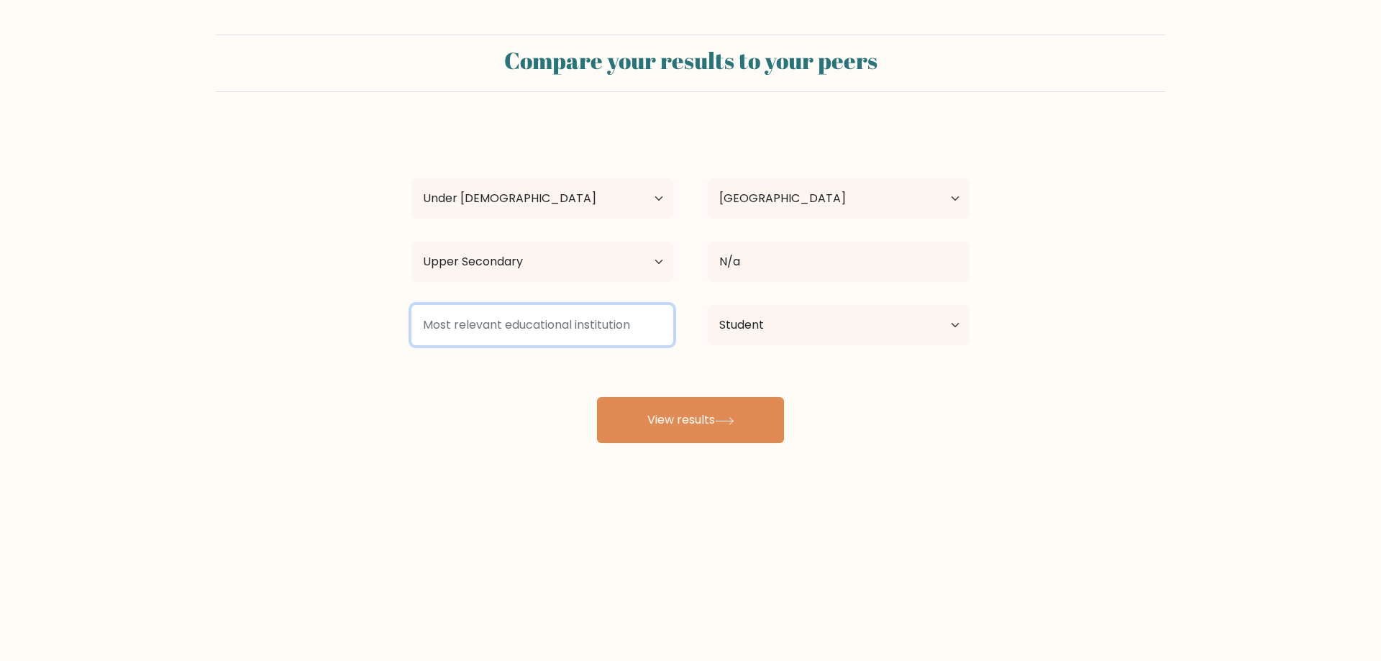
click at [565, 335] on input at bounding box center [542, 325] width 262 height 40
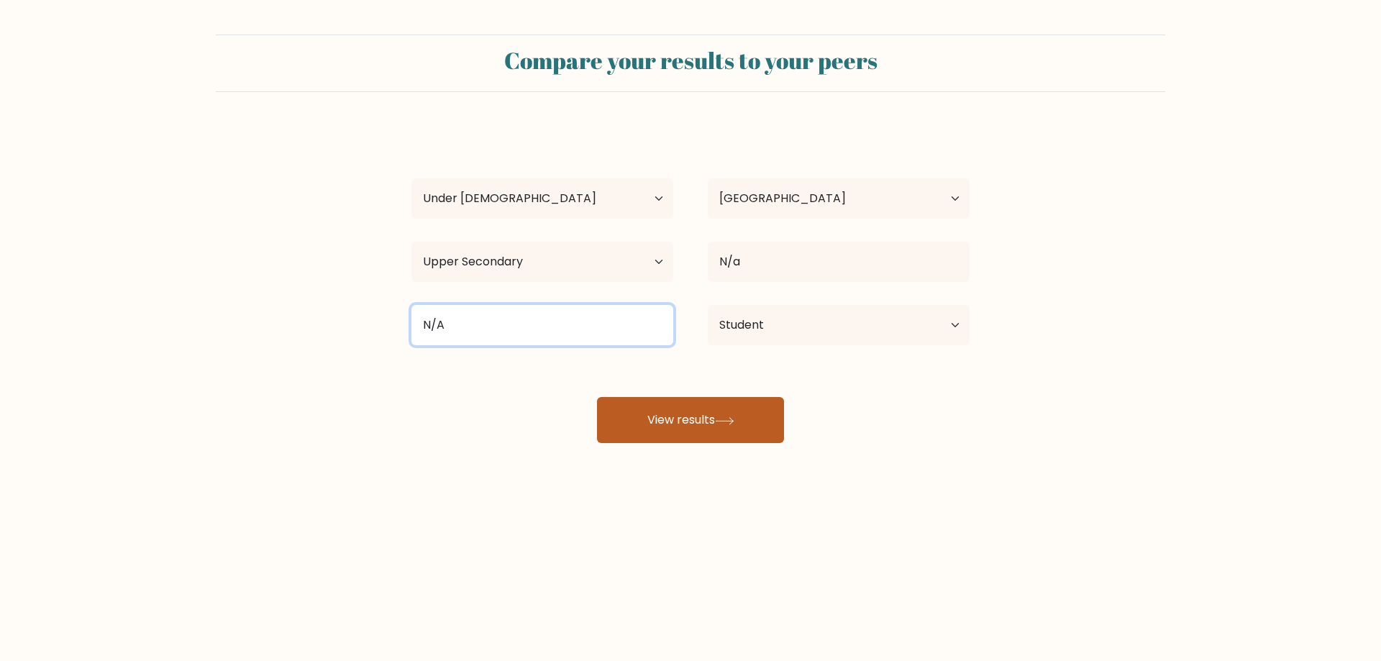
type input "N/A"
click at [656, 437] on button "View results" at bounding box center [690, 420] width 187 height 46
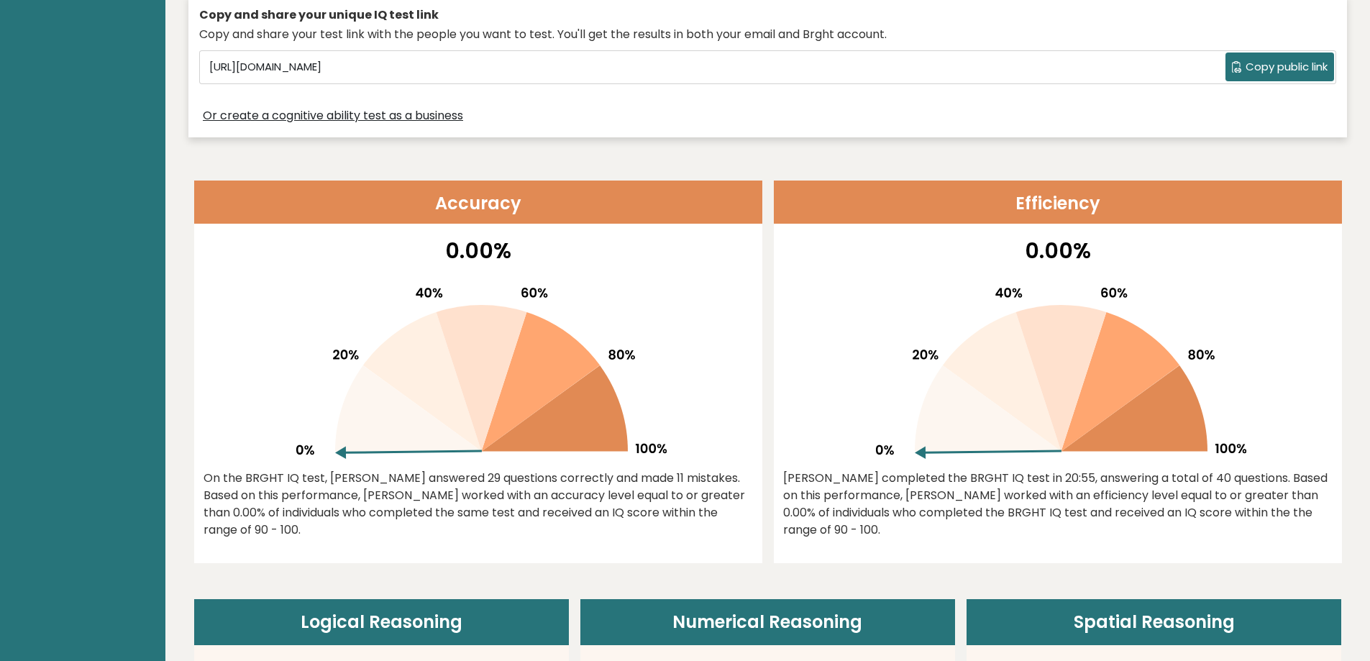
scroll to position [432, 0]
